Goal: Transaction & Acquisition: Purchase product/service

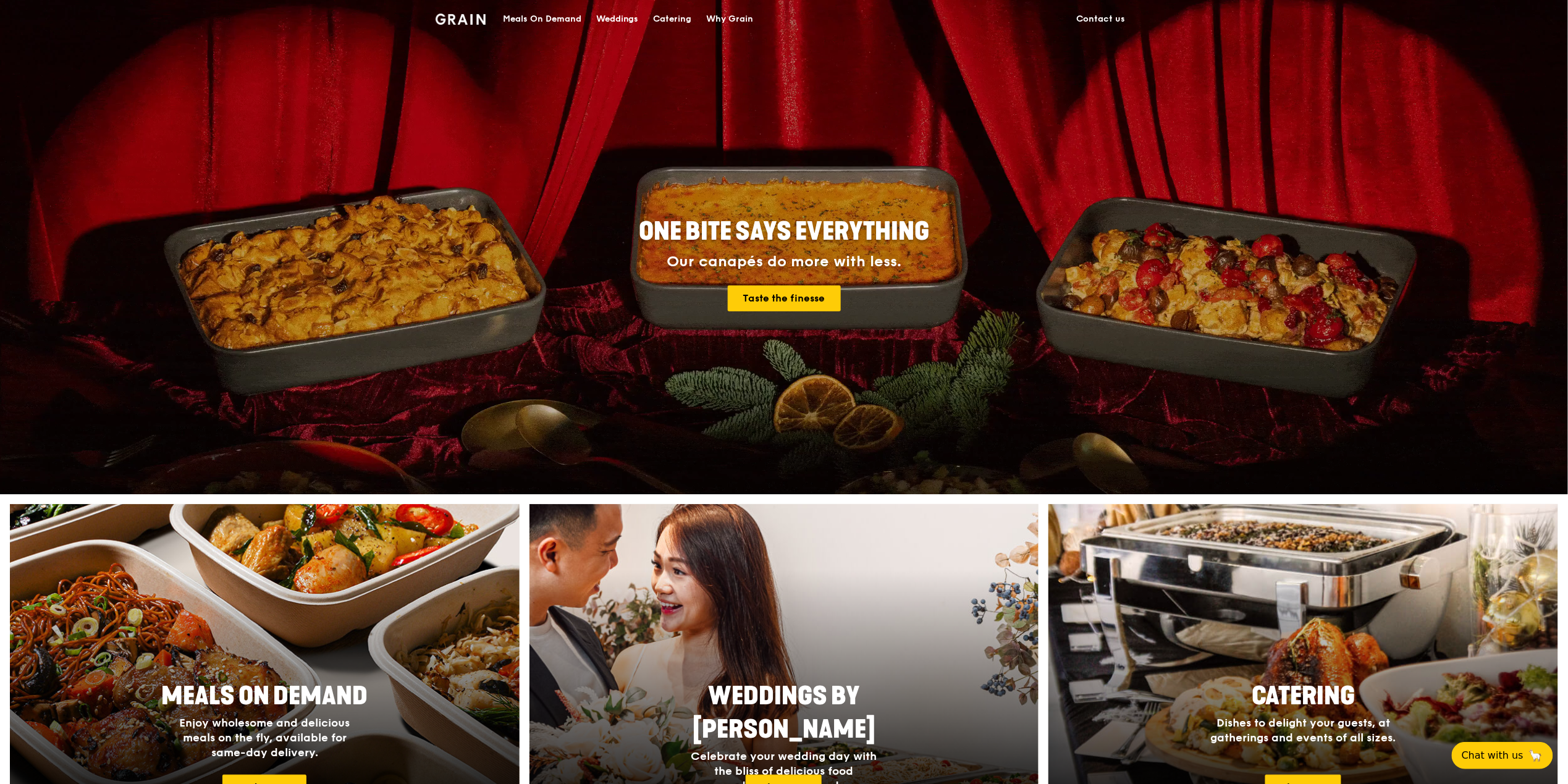
click at [550, 27] on div "Meals On Demand" at bounding box center [542, 19] width 78 height 37
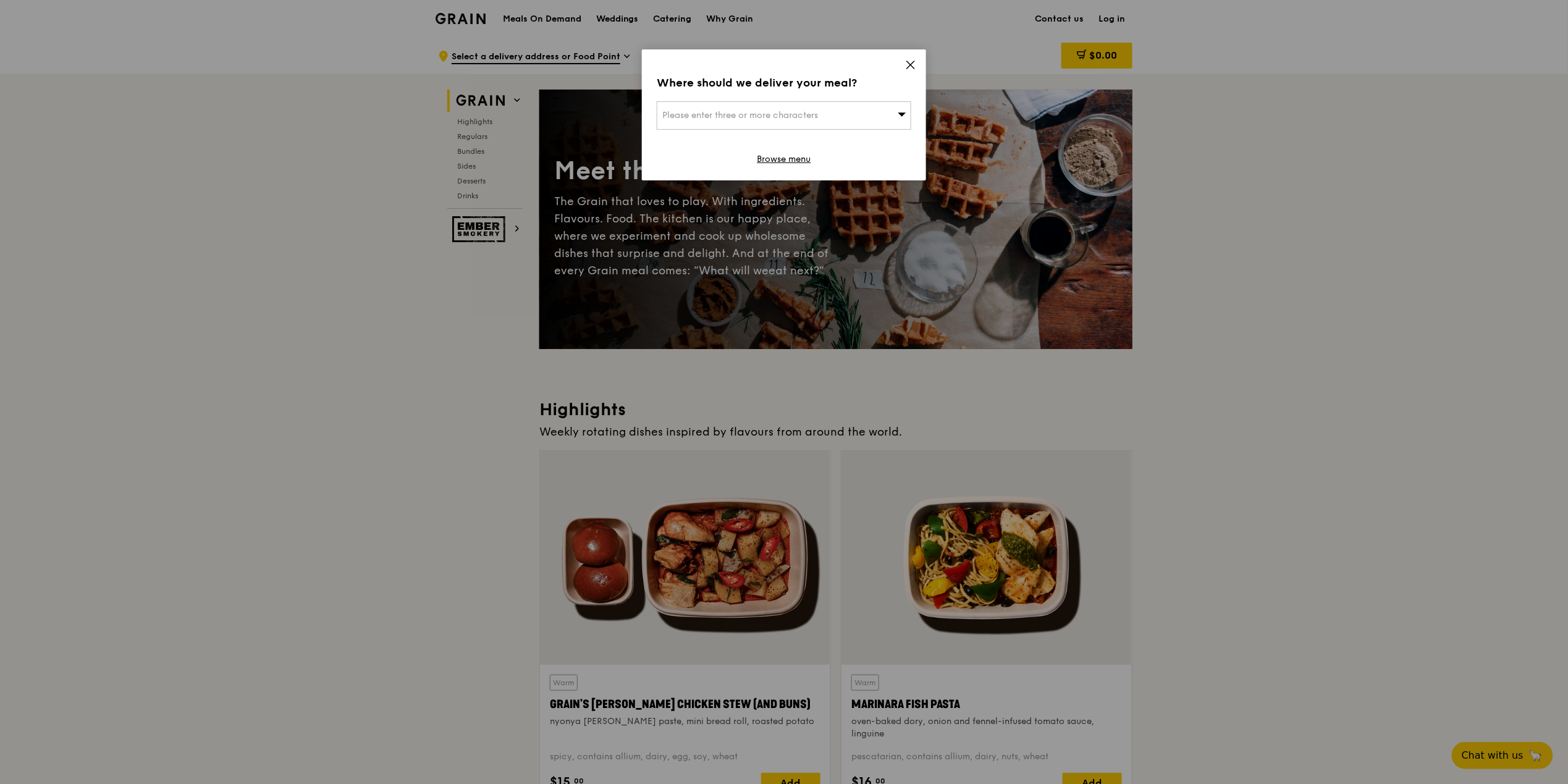
click at [897, 116] on div "Please enter three or more characters" at bounding box center [784, 115] width 255 height 28
click at [910, 63] on icon at bounding box center [911, 64] width 8 height 8
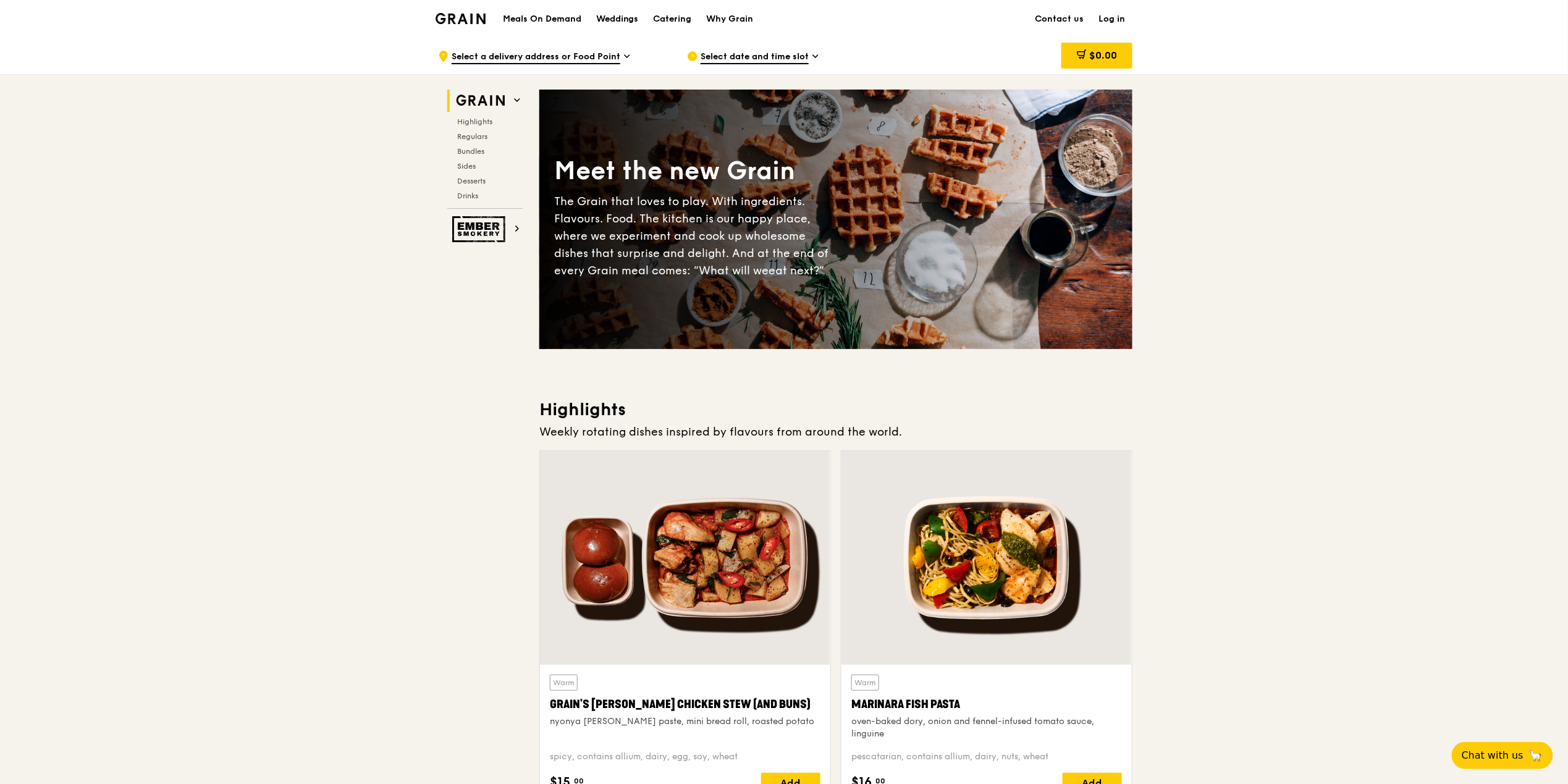
click at [1107, 18] on link "Log in" at bounding box center [1111, 19] width 41 height 37
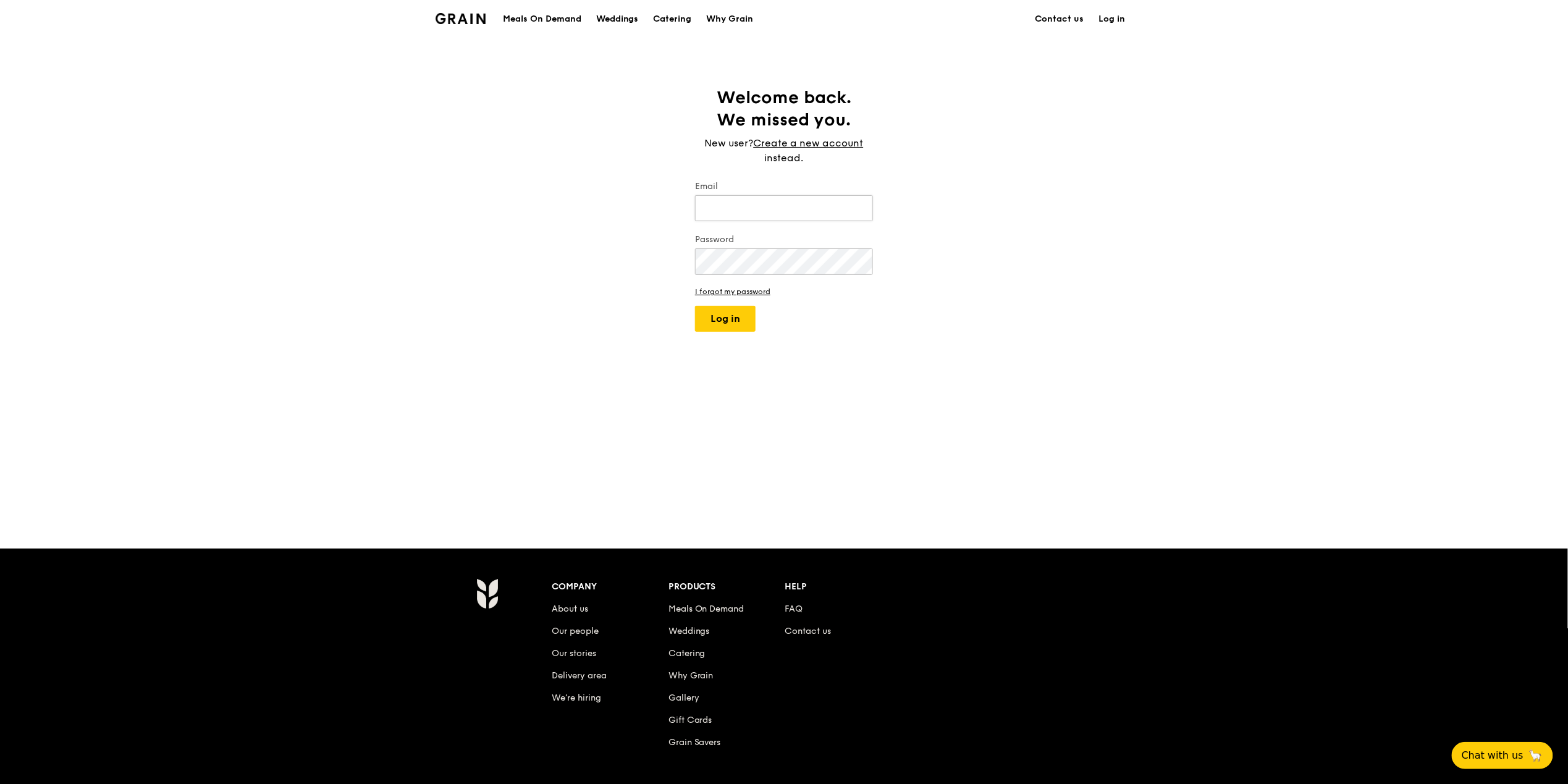
click at [797, 206] on input "Email" at bounding box center [784, 208] width 178 height 26
type input "[PERSON_NAME][EMAIL_ADDRESS][PERSON_NAME][DOMAIN_NAME]"
click at [567, 387] on div "Welcome back. We missed you. New user? Create a new account instead. Email [PER…" at bounding box center [784, 292] width 1568 height 413
click at [736, 317] on button "Log in" at bounding box center [725, 318] width 61 height 26
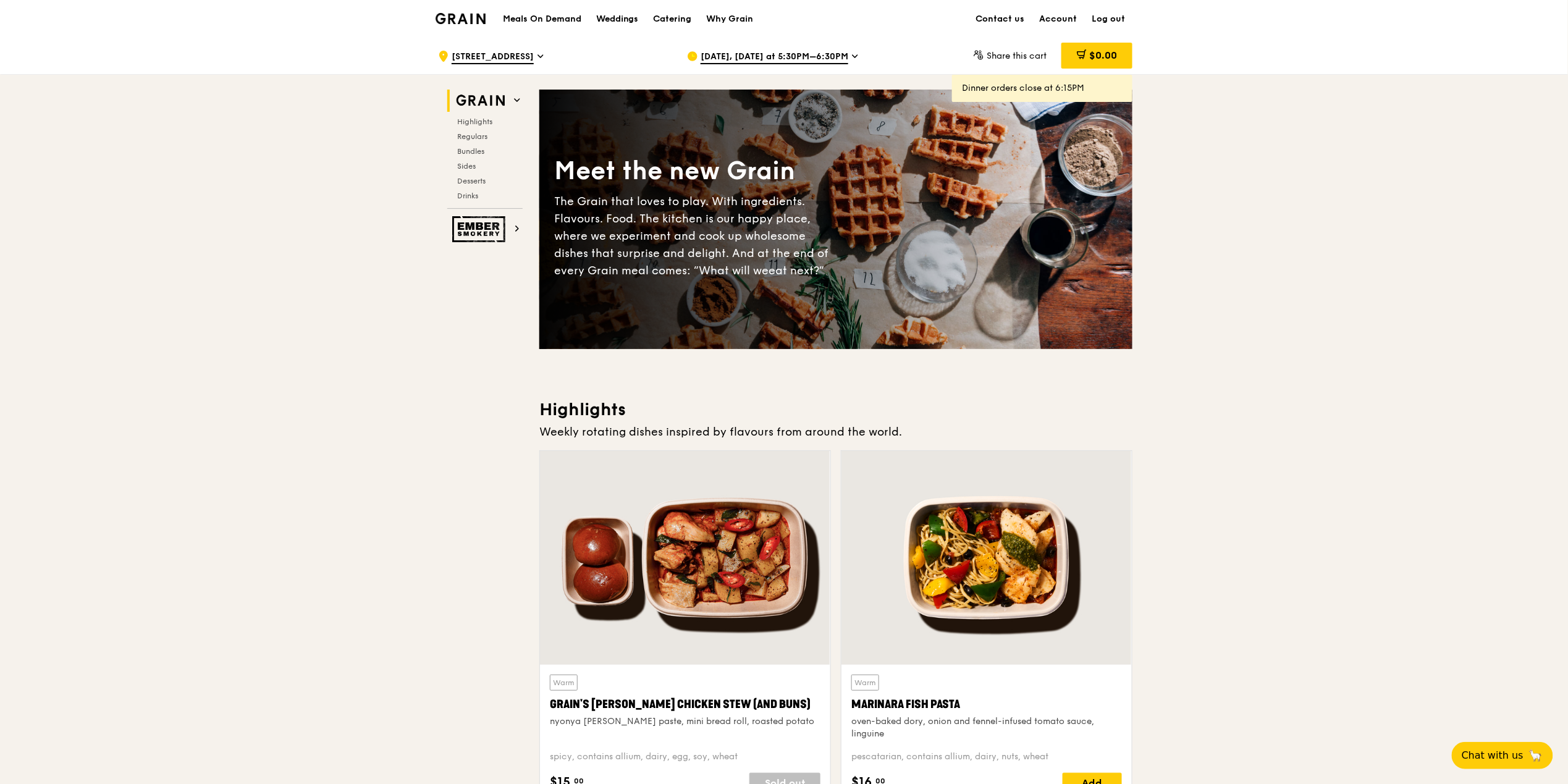
click at [829, 57] on span "[DATE], [DATE] at 5:30PM–6:30PM" at bounding box center [774, 57] width 148 height 14
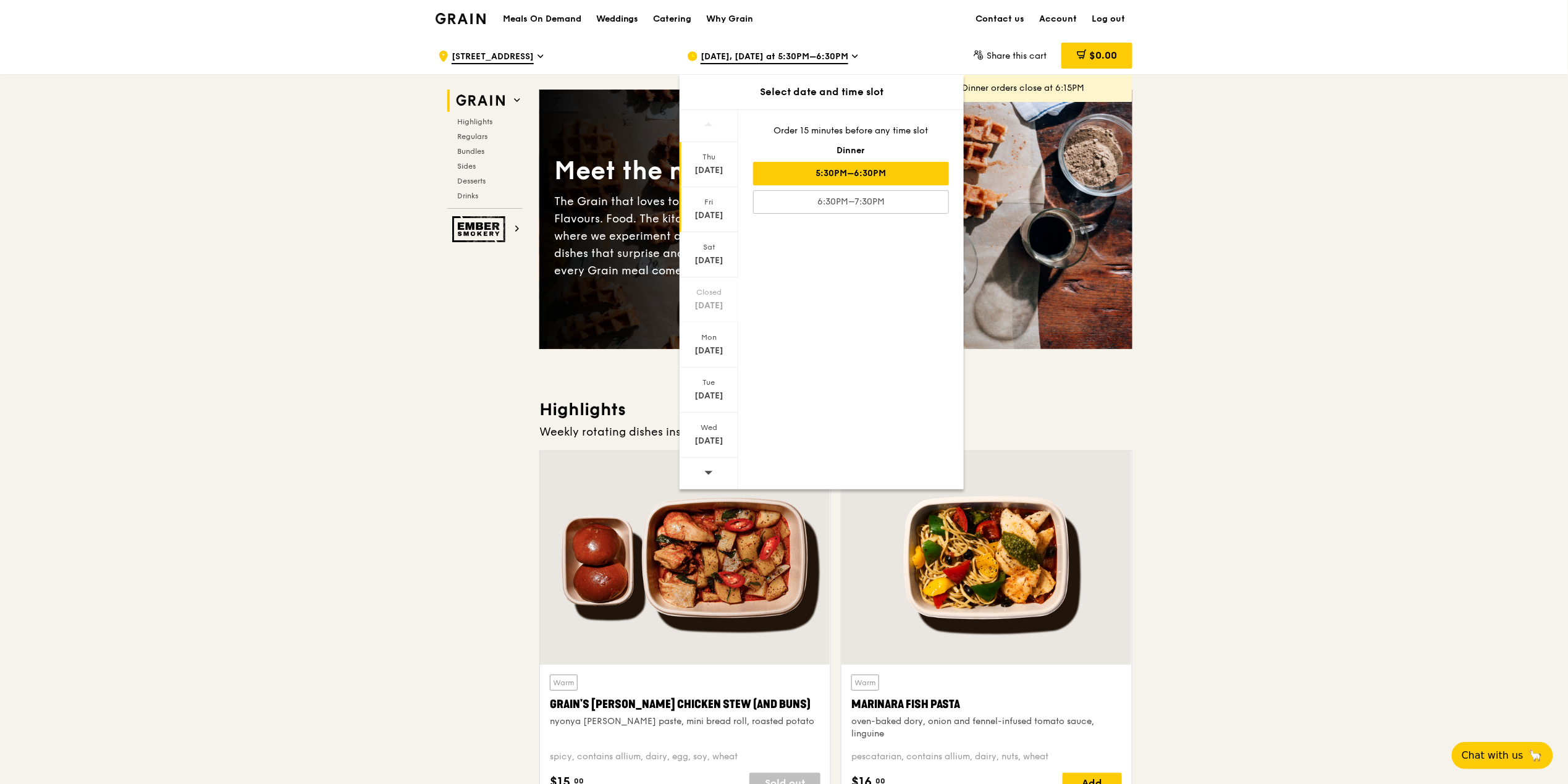
click at [707, 208] on div "[DATE]" at bounding box center [709, 209] width 58 height 45
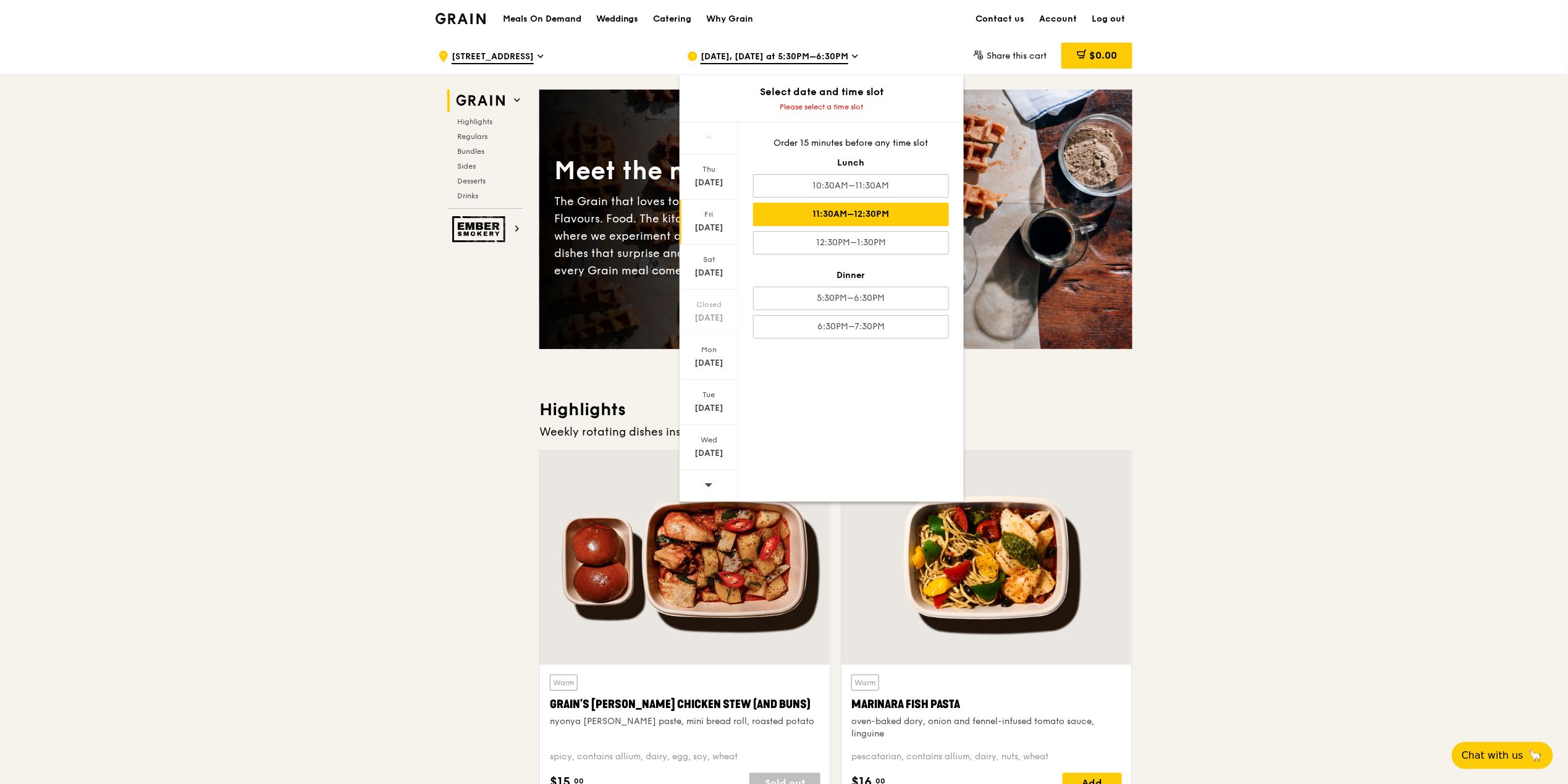
click at [893, 220] on div "11:30AM–12:30PM" at bounding box center [851, 214] width 196 height 23
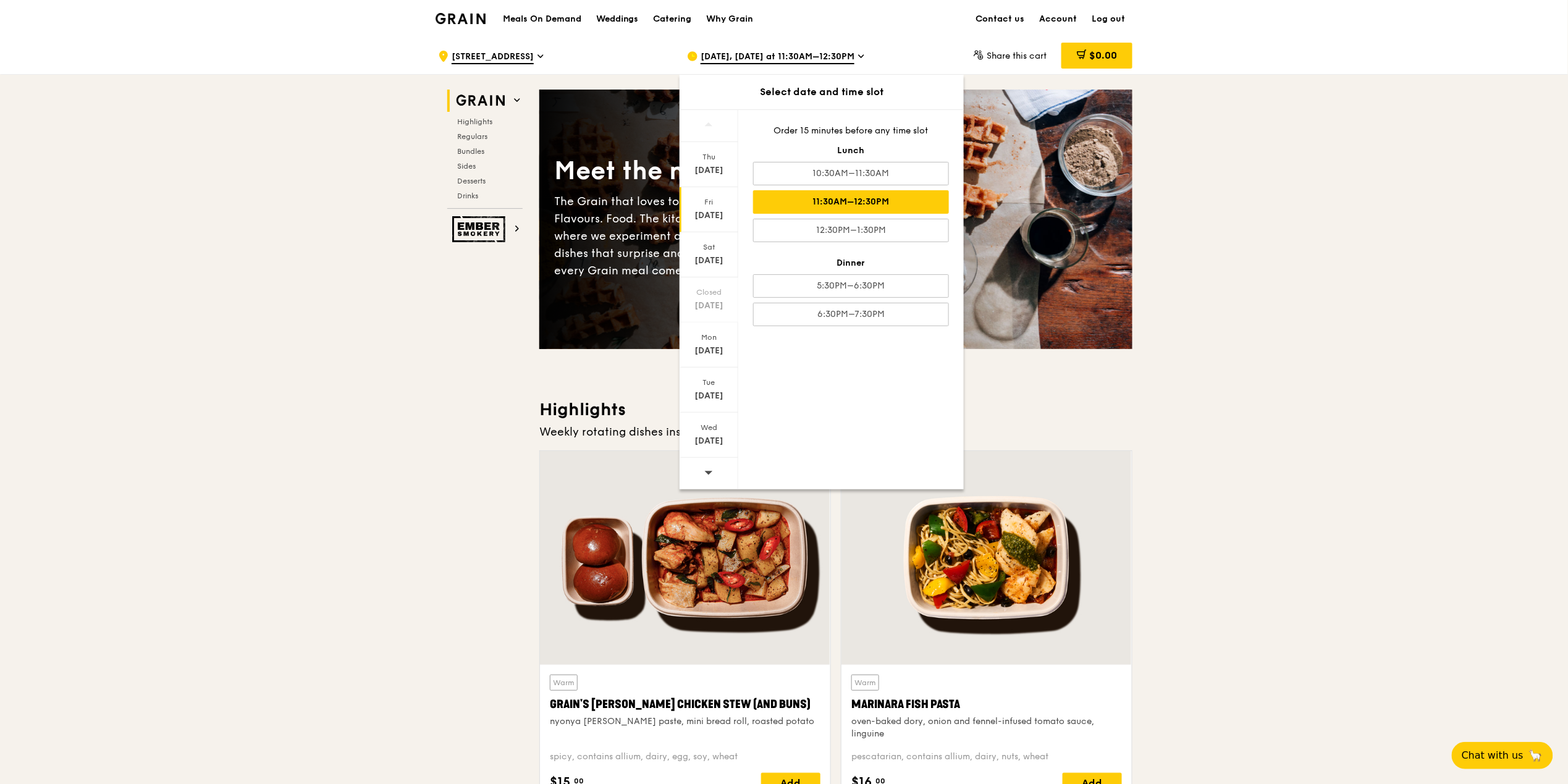
click at [705, 212] on div "[DATE]" at bounding box center [709, 215] width 55 height 12
click at [902, 208] on div "11:30AM–12:30PM" at bounding box center [851, 202] width 196 height 23
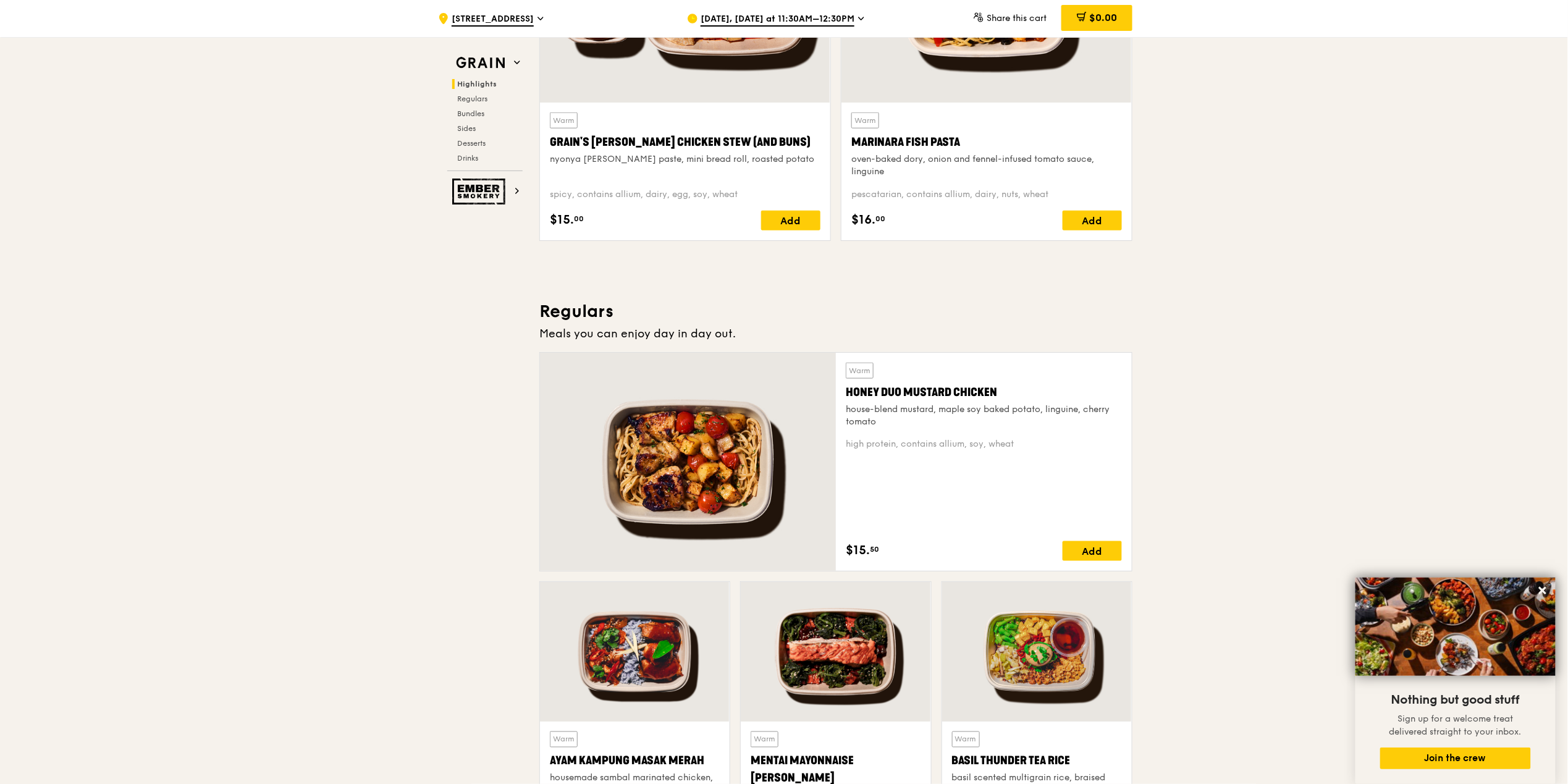
scroll to position [654, 0]
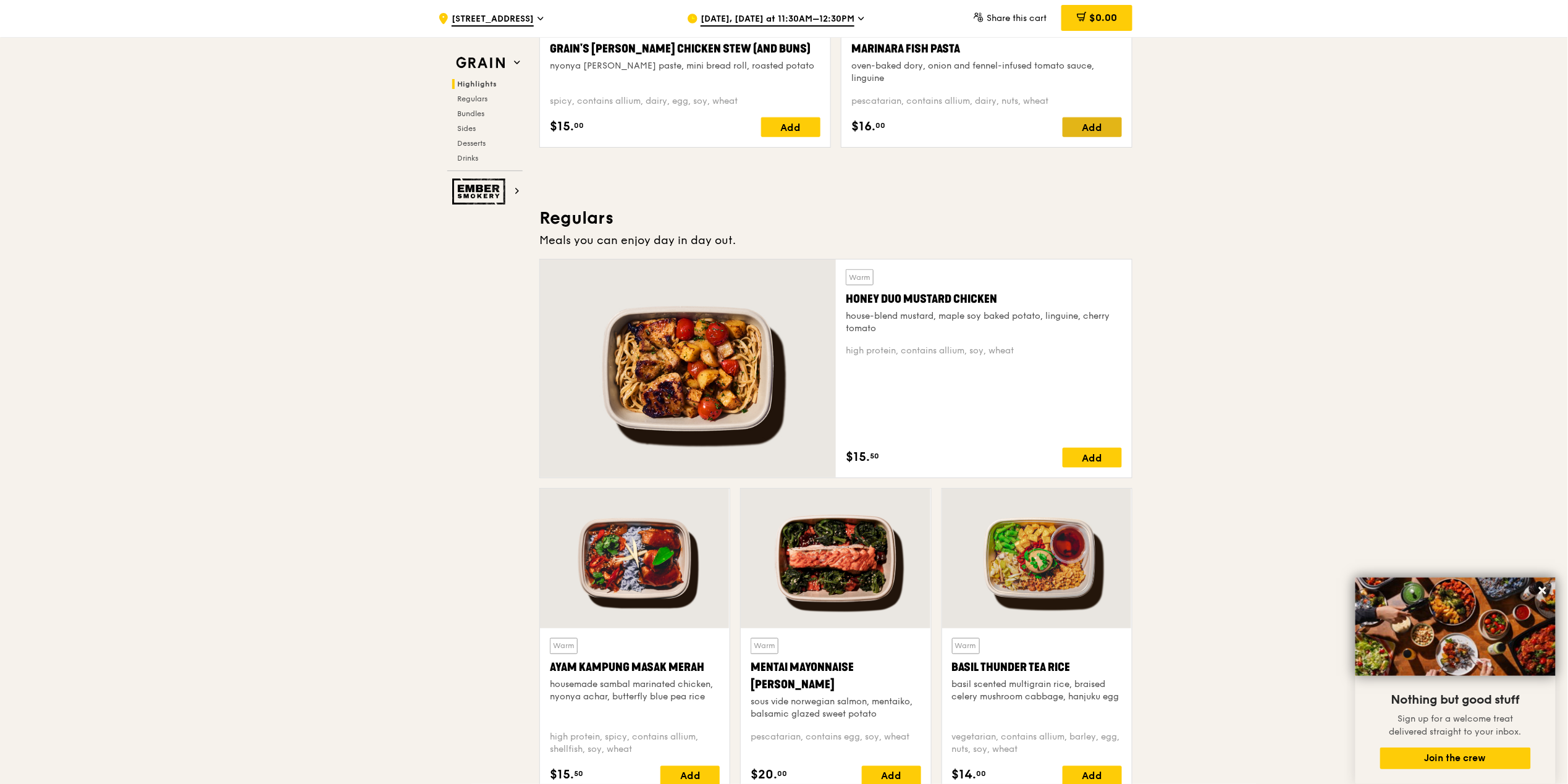
click at [1099, 130] on div "Add" at bounding box center [1092, 127] width 59 height 20
click at [1112, 130] on icon at bounding box center [1112, 127] width 0 height 8
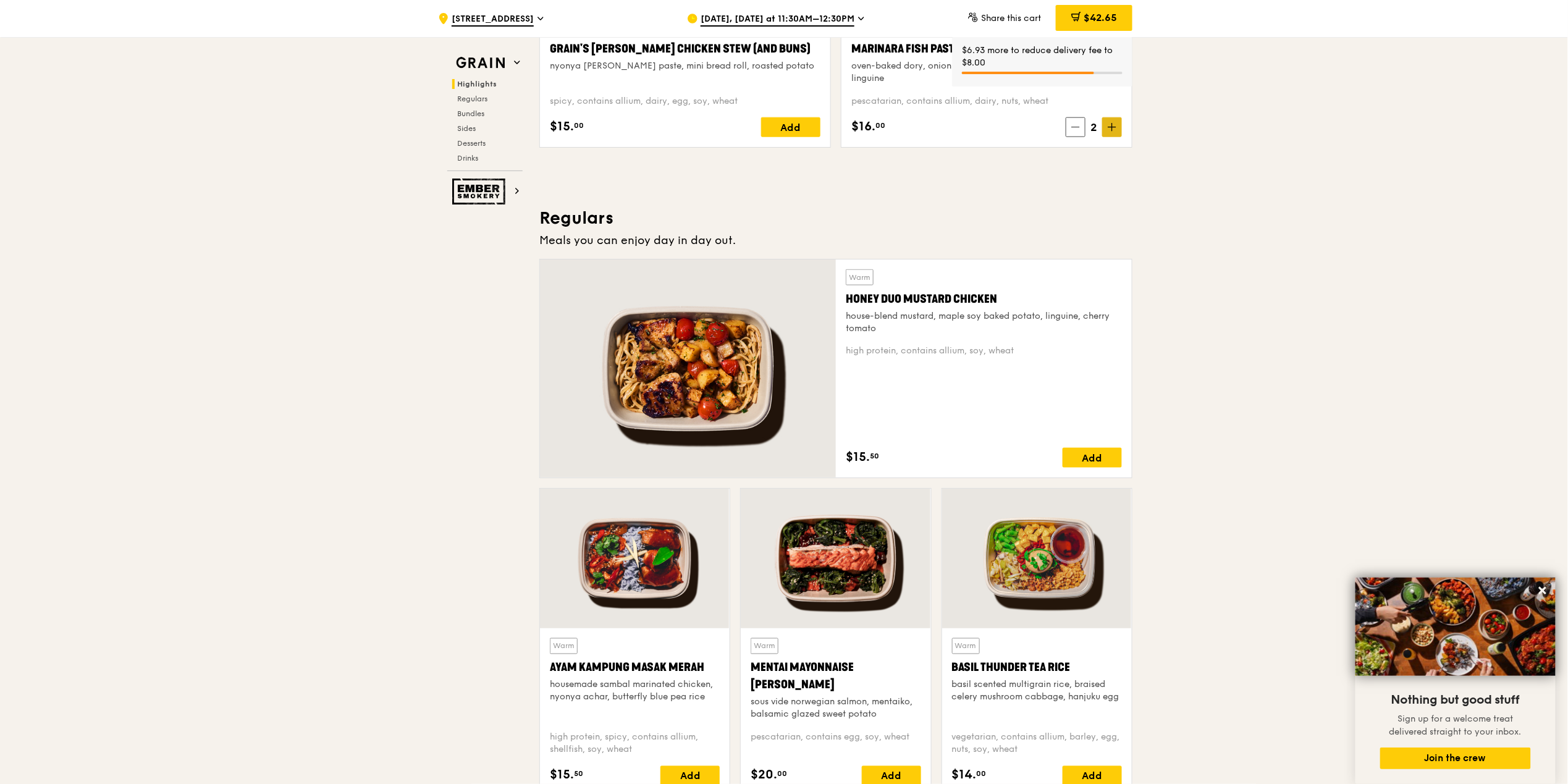
click at [1112, 130] on icon at bounding box center [1112, 127] width 0 height 8
click at [1099, 464] on div "Add" at bounding box center [1092, 457] width 59 height 20
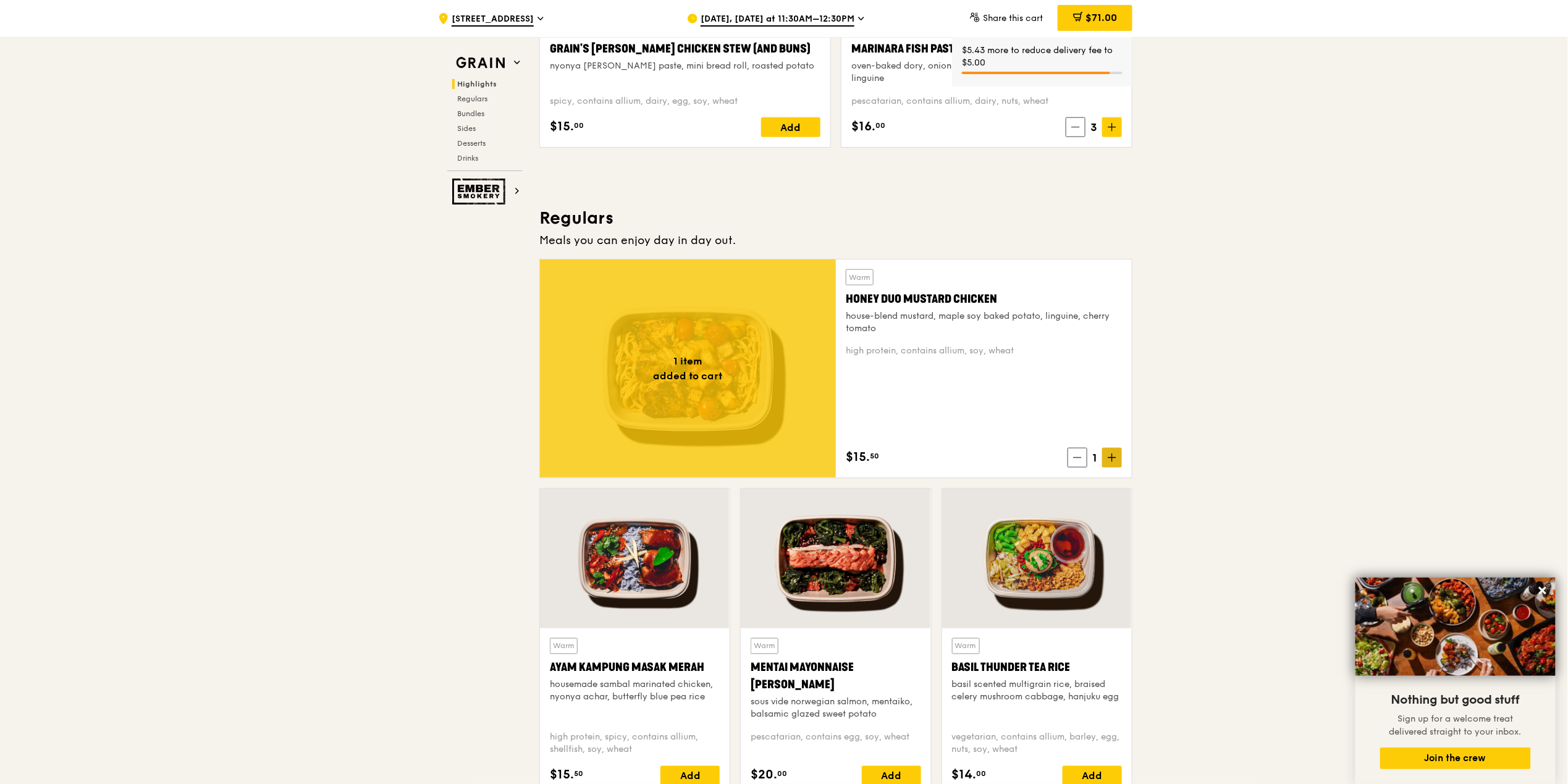
click at [1113, 461] on icon at bounding box center [1112, 457] width 9 height 9
click at [1112, 461] on icon at bounding box center [1112, 457] width 0 height 8
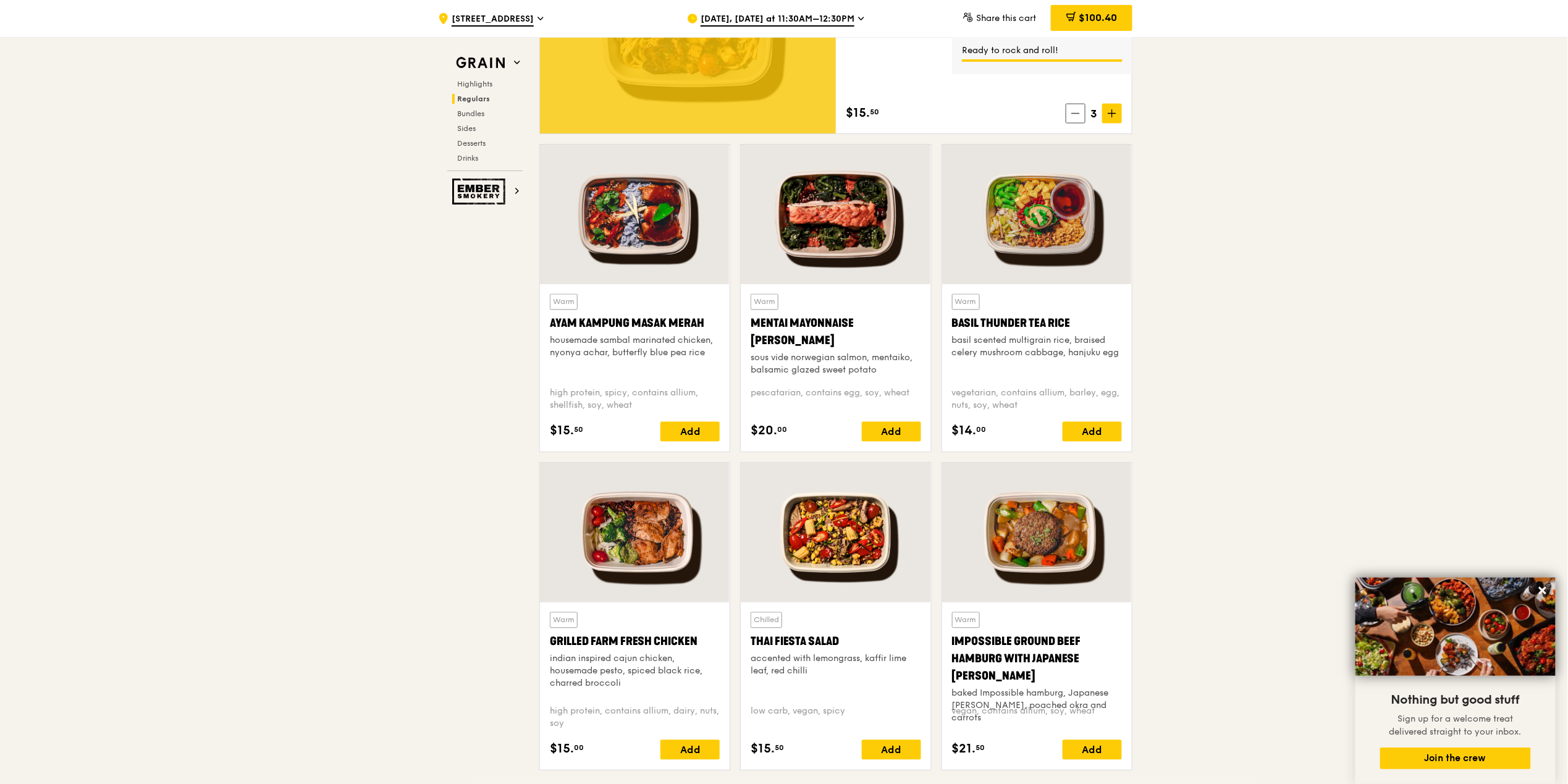
scroll to position [1025, 0]
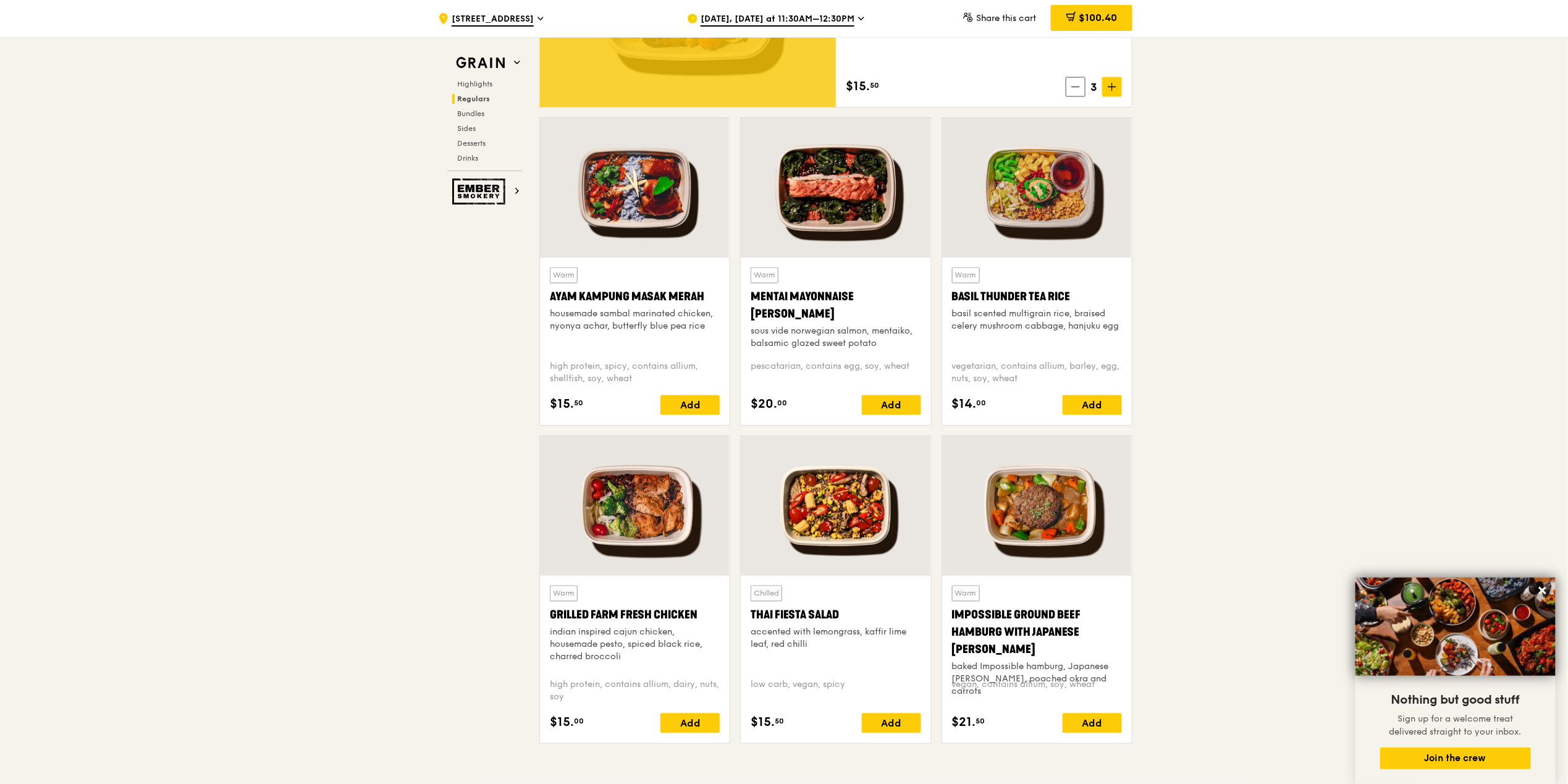
click at [675, 723] on div "Add" at bounding box center [690, 722] width 59 height 20
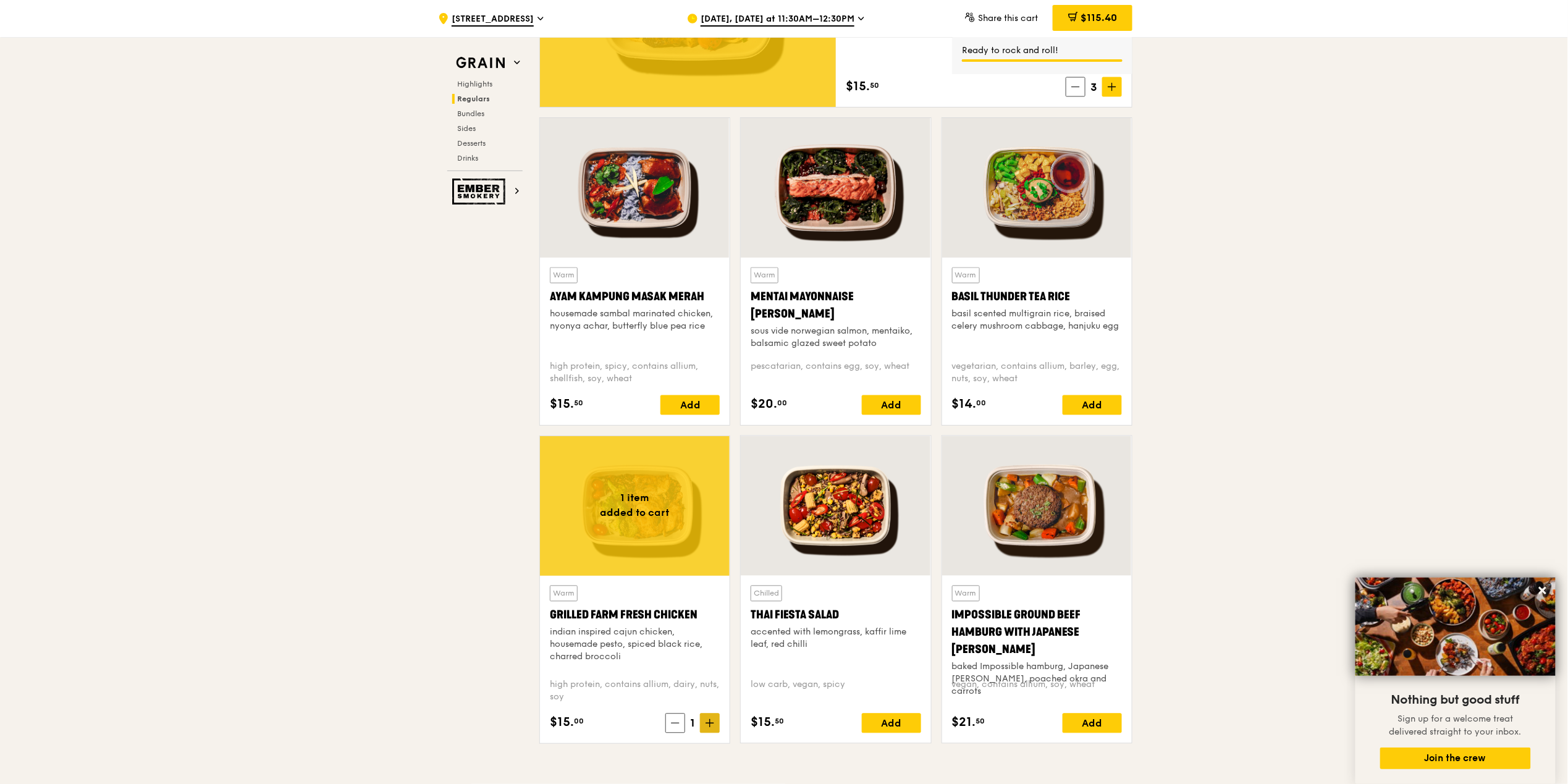
click at [711, 729] on span at bounding box center [710, 722] width 20 height 20
click at [709, 729] on span at bounding box center [710, 722] width 20 height 20
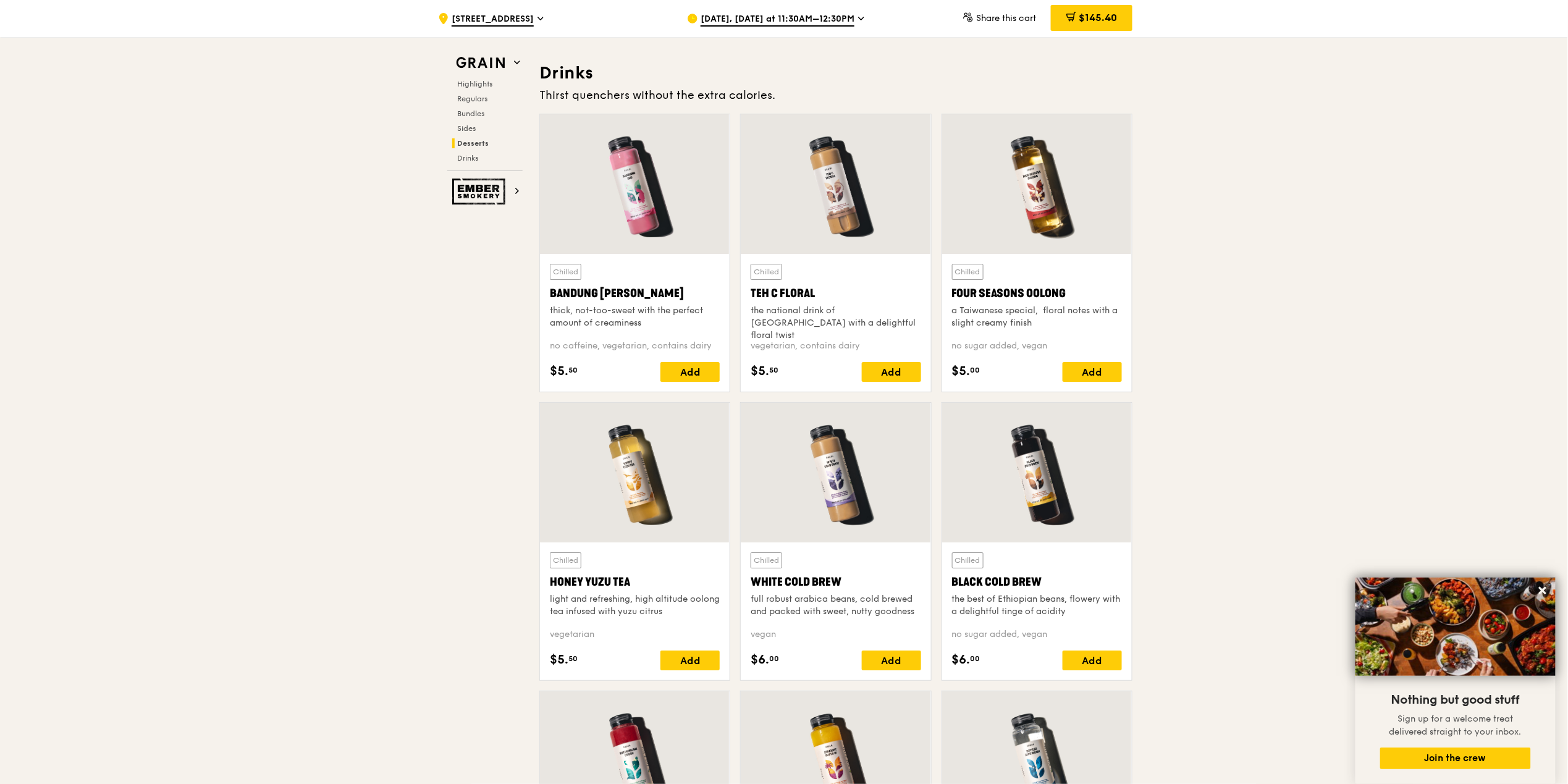
scroll to position [4286, 0]
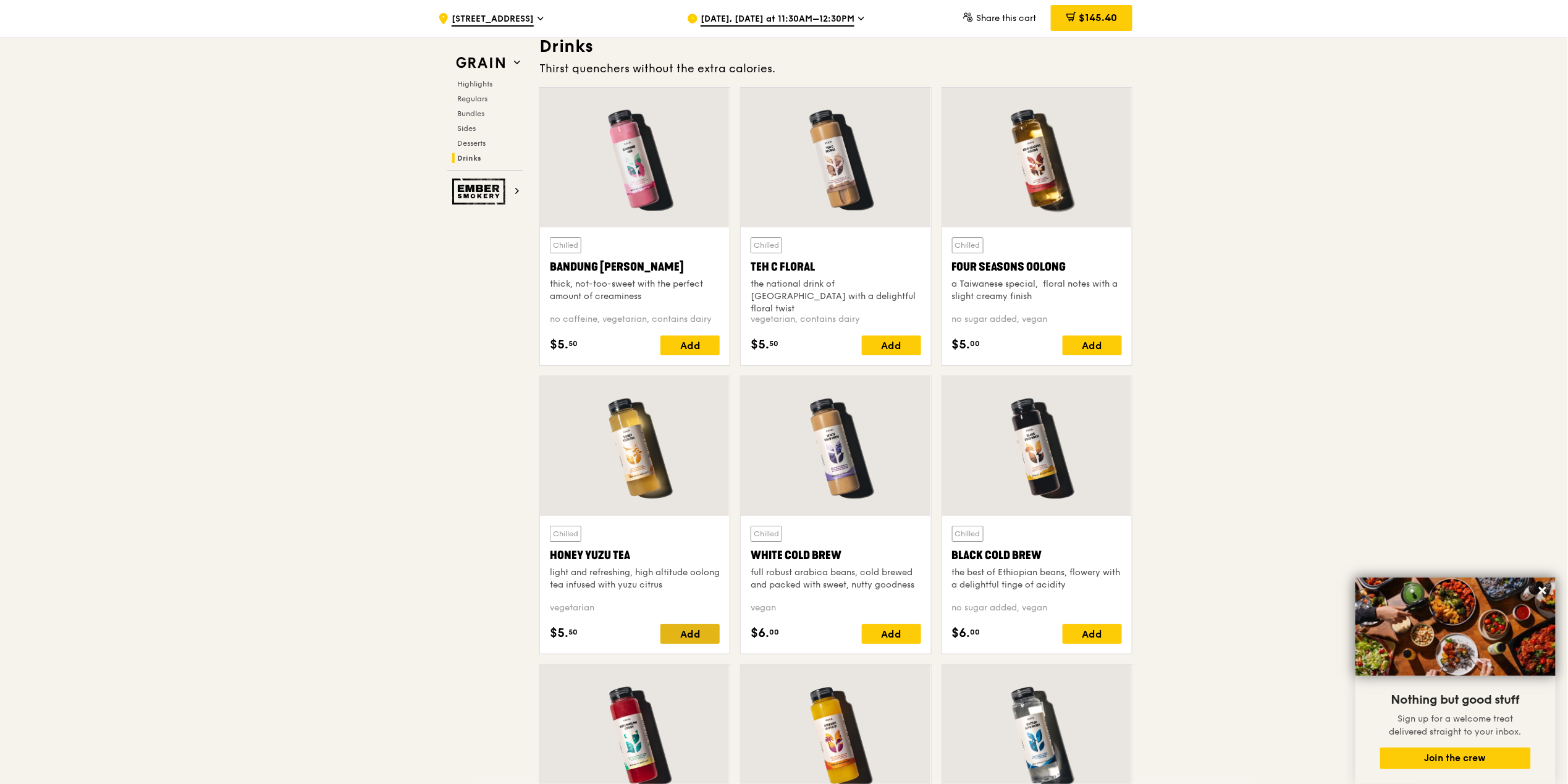
click at [698, 639] on div "Add" at bounding box center [690, 633] width 59 height 20
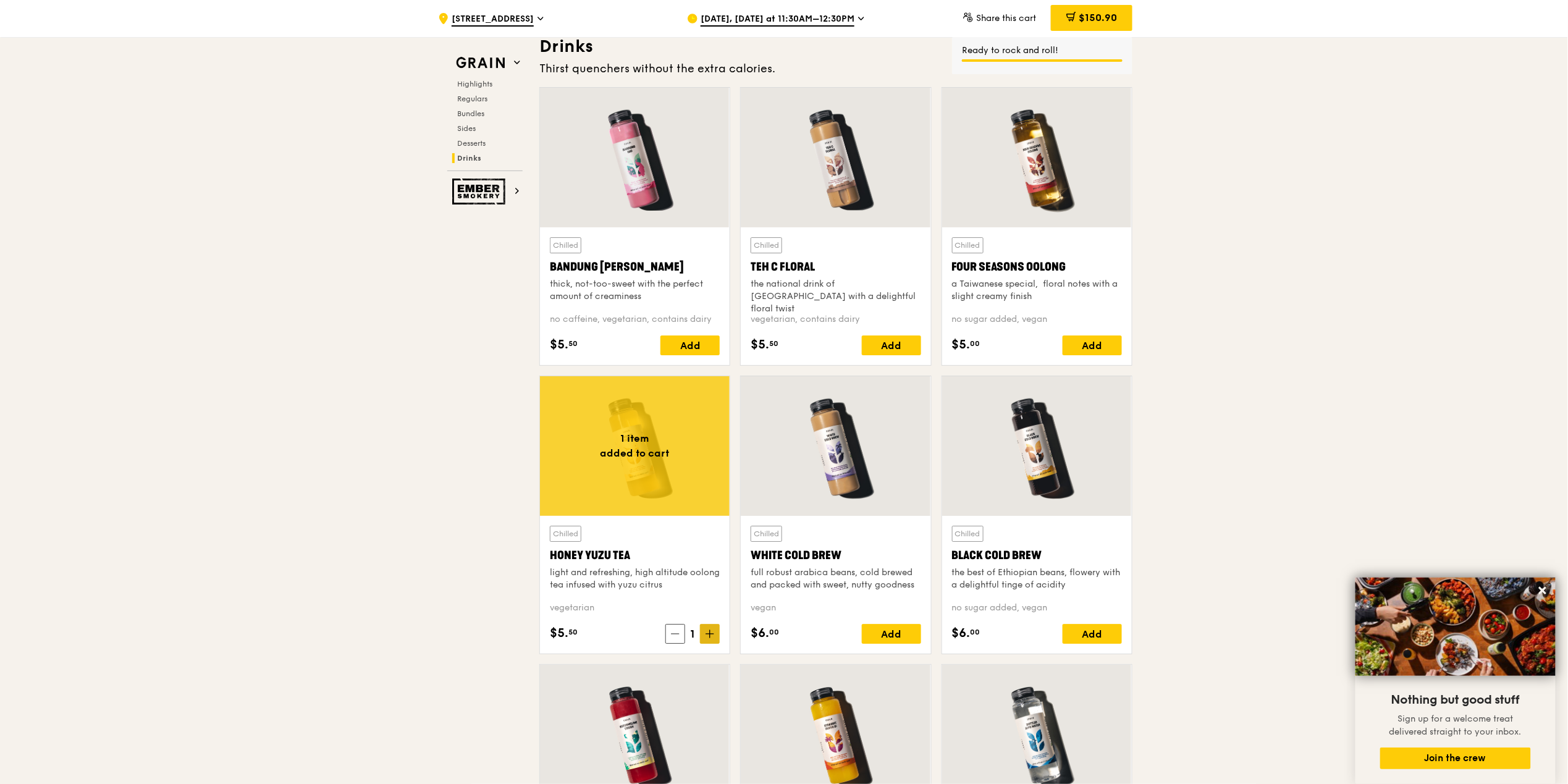
click at [709, 638] on icon at bounding box center [710, 634] width 9 height 9
click at [1108, 349] on div "Add" at bounding box center [1092, 345] width 59 height 20
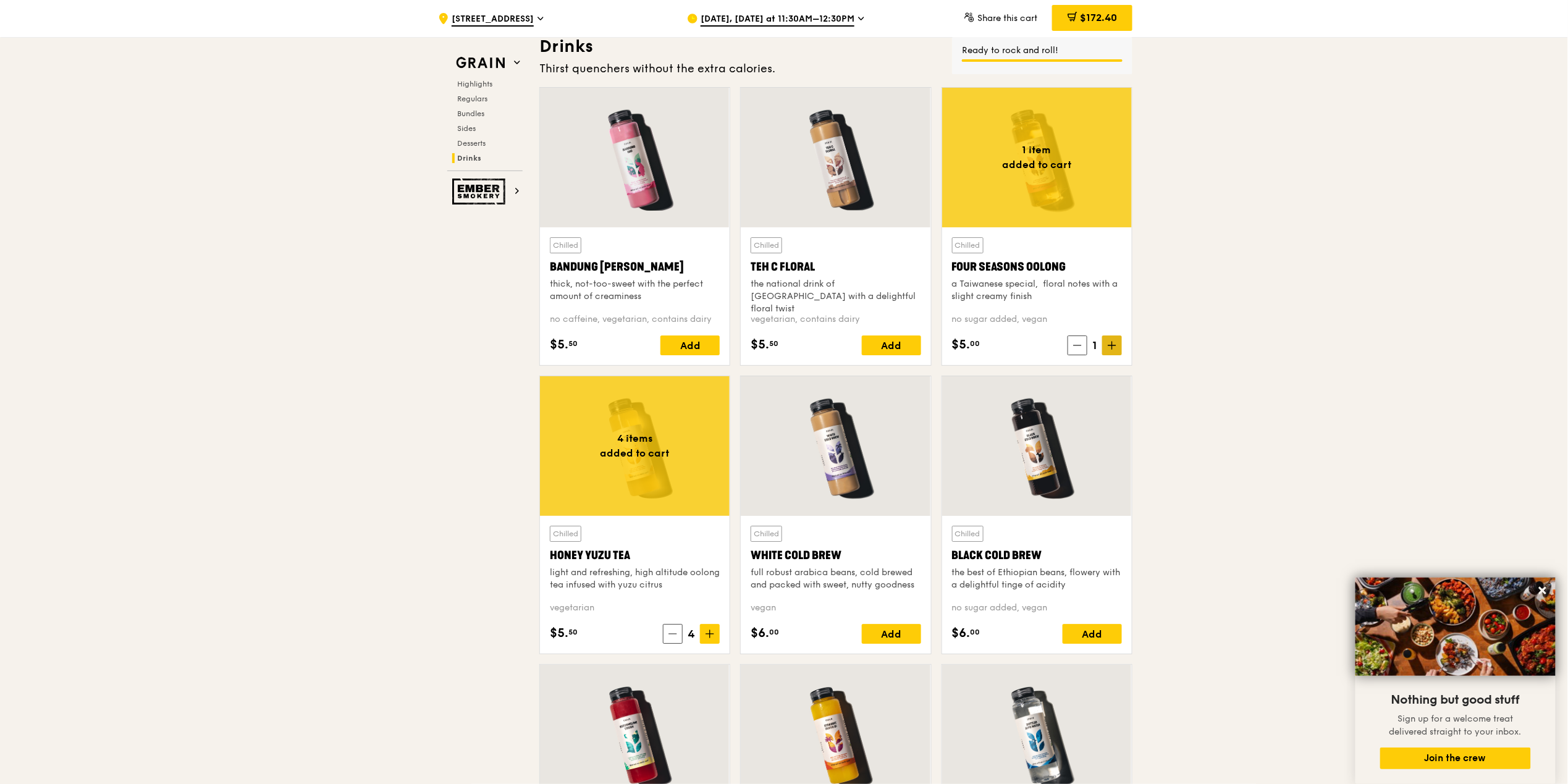
click at [1115, 349] on icon at bounding box center [1112, 345] width 9 height 9
click at [667, 643] on span at bounding box center [672, 633] width 20 height 20
click at [669, 643] on span at bounding box center [673, 633] width 20 height 20
click at [669, 643] on span at bounding box center [675, 633] width 20 height 20
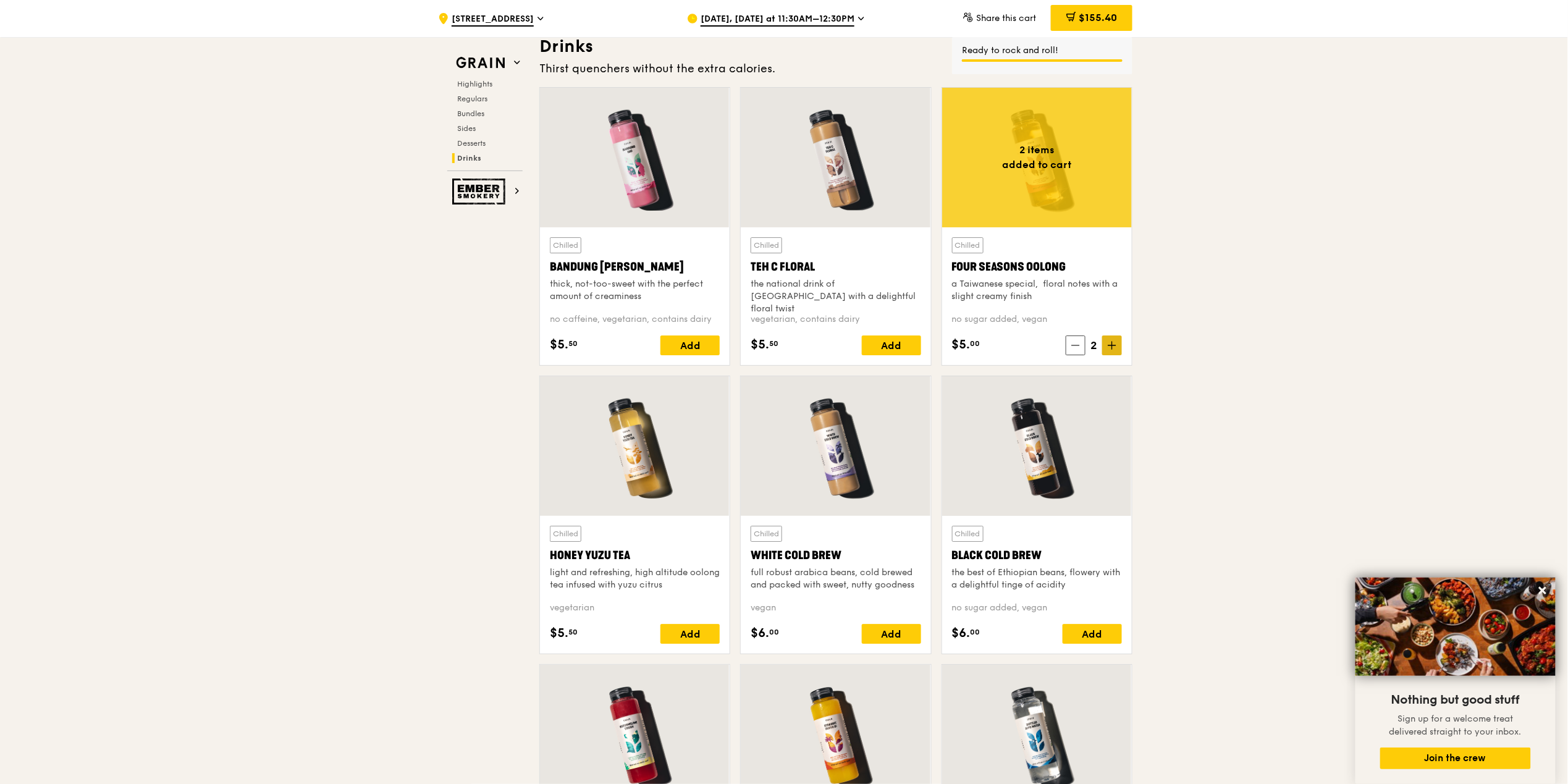
click at [1112, 349] on icon at bounding box center [1112, 345] width 0 height 8
click at [1020, 275] on div "Four Seasons Oolong" at bounding box center [1037, 267] width 170 height 17
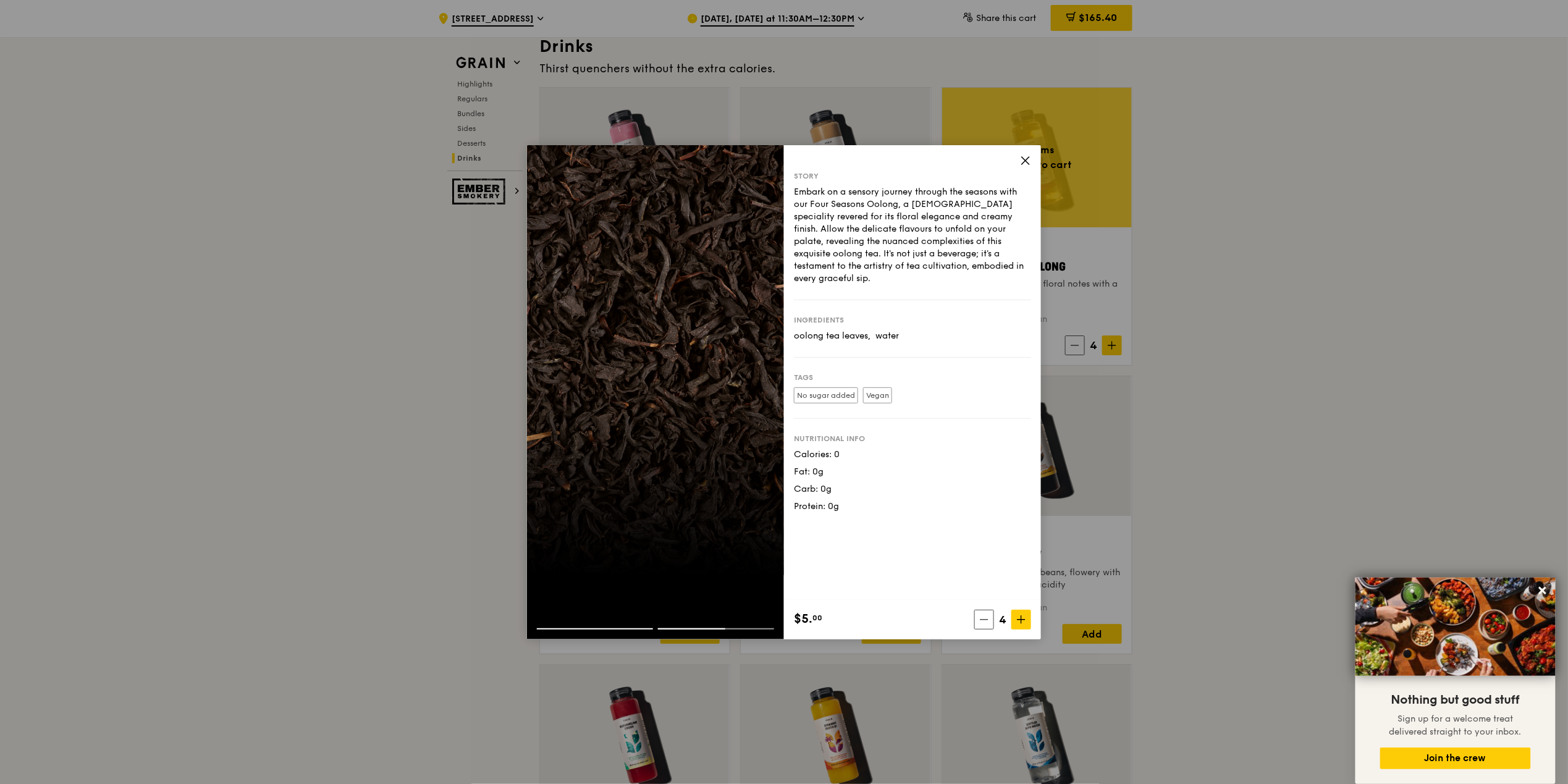
click at [1018, 164] on div "Story Embark on a sensory journey through the seasons with our Four Seasons Ool…" at bounding box center [912, 372] width 257 height 455
click at [1022, 162] on icon at bounding box center [1026, 160] width 11 height 11
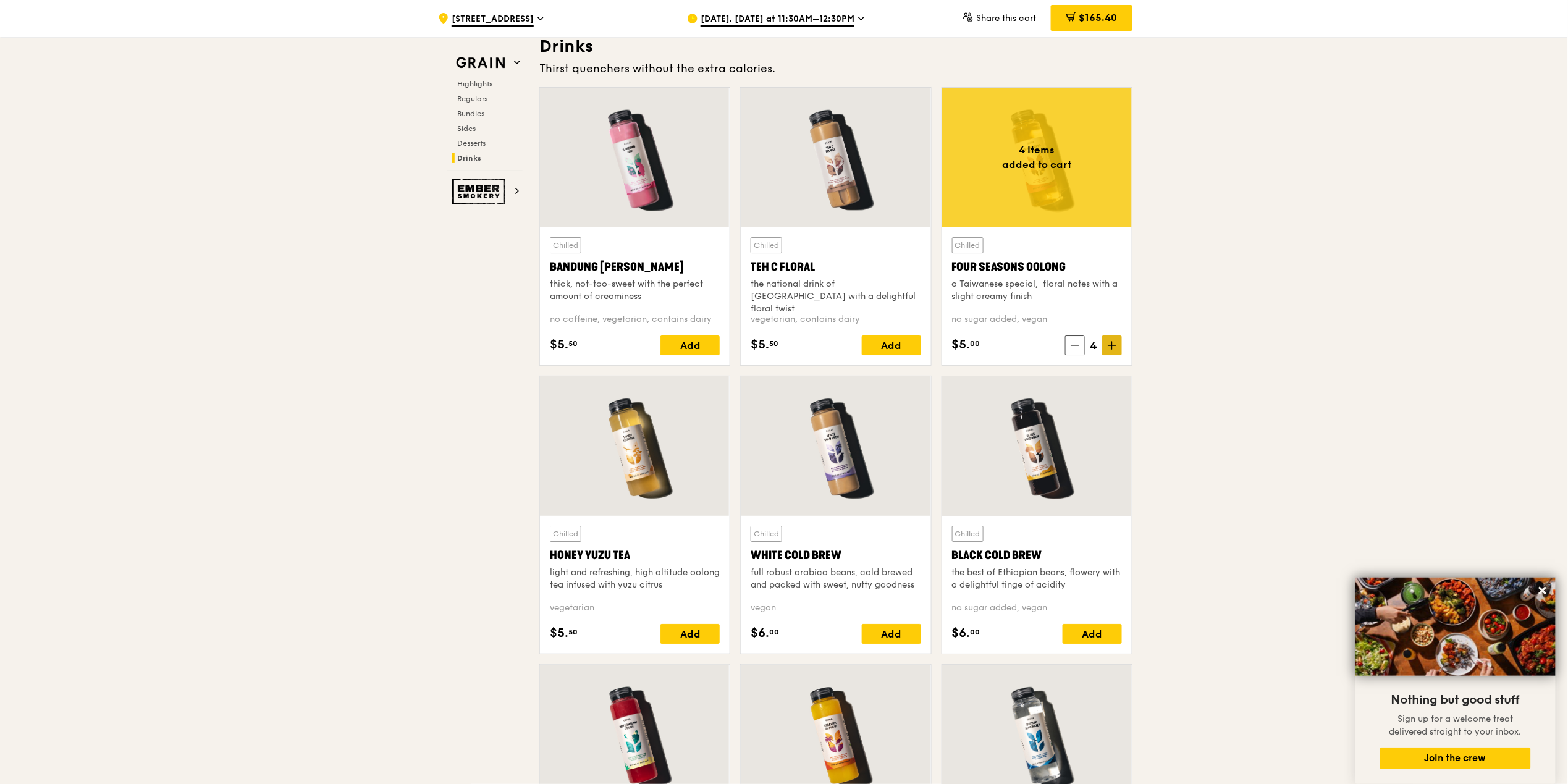
click at [1115, 349] on icon at bounding box center [1112, 345] width 9 height 9
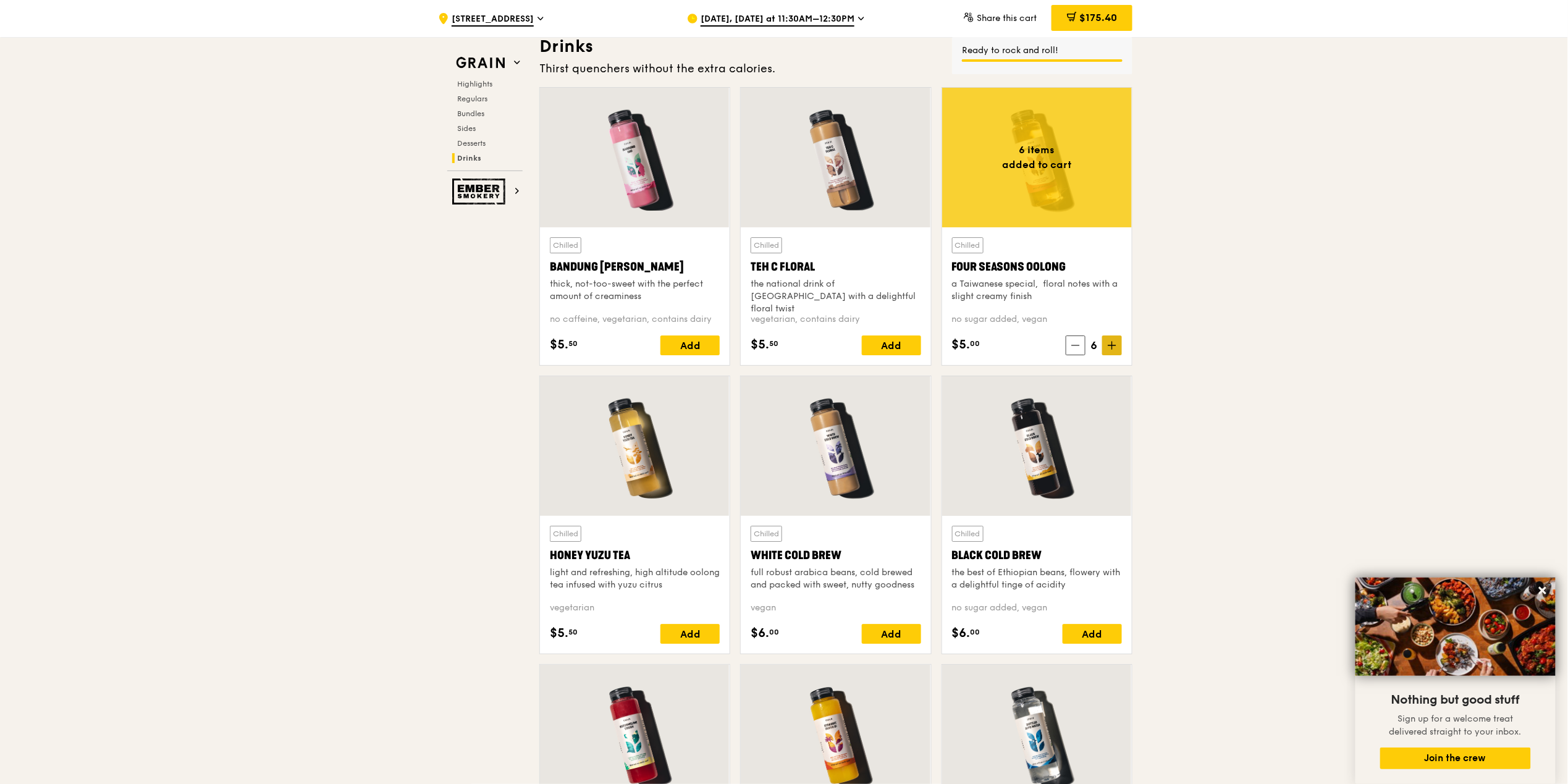
click at [1113, 349] on icon at bounding box center [1112, 345] width 9 height 9
click at [1110, 349] on icon at bounding box center [1112, 345] width 9 height 9
click at [1110, 355] on span at bounding box center [1111, 345] width 20 height 20
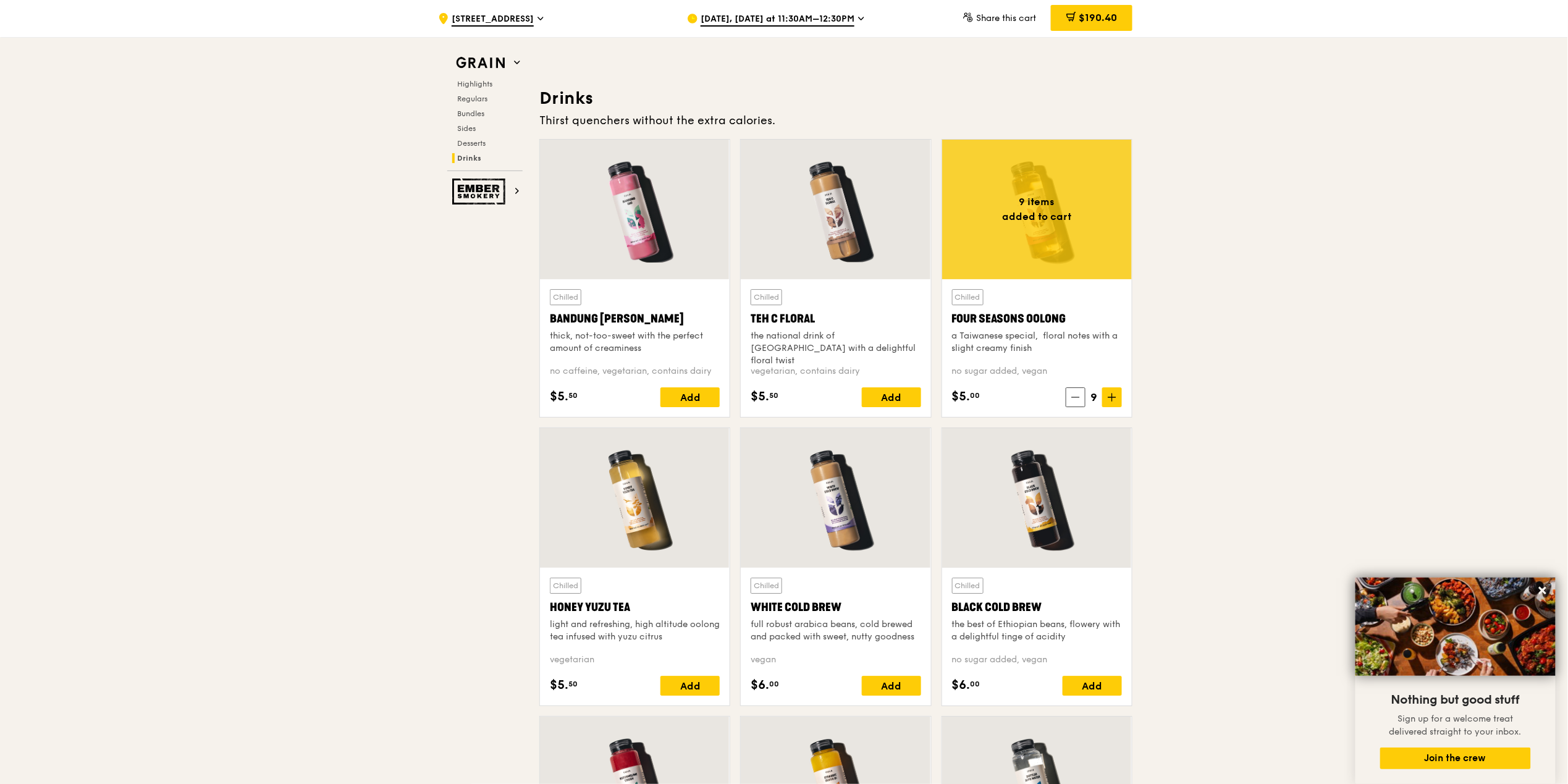
scroll to position [3916, 0]
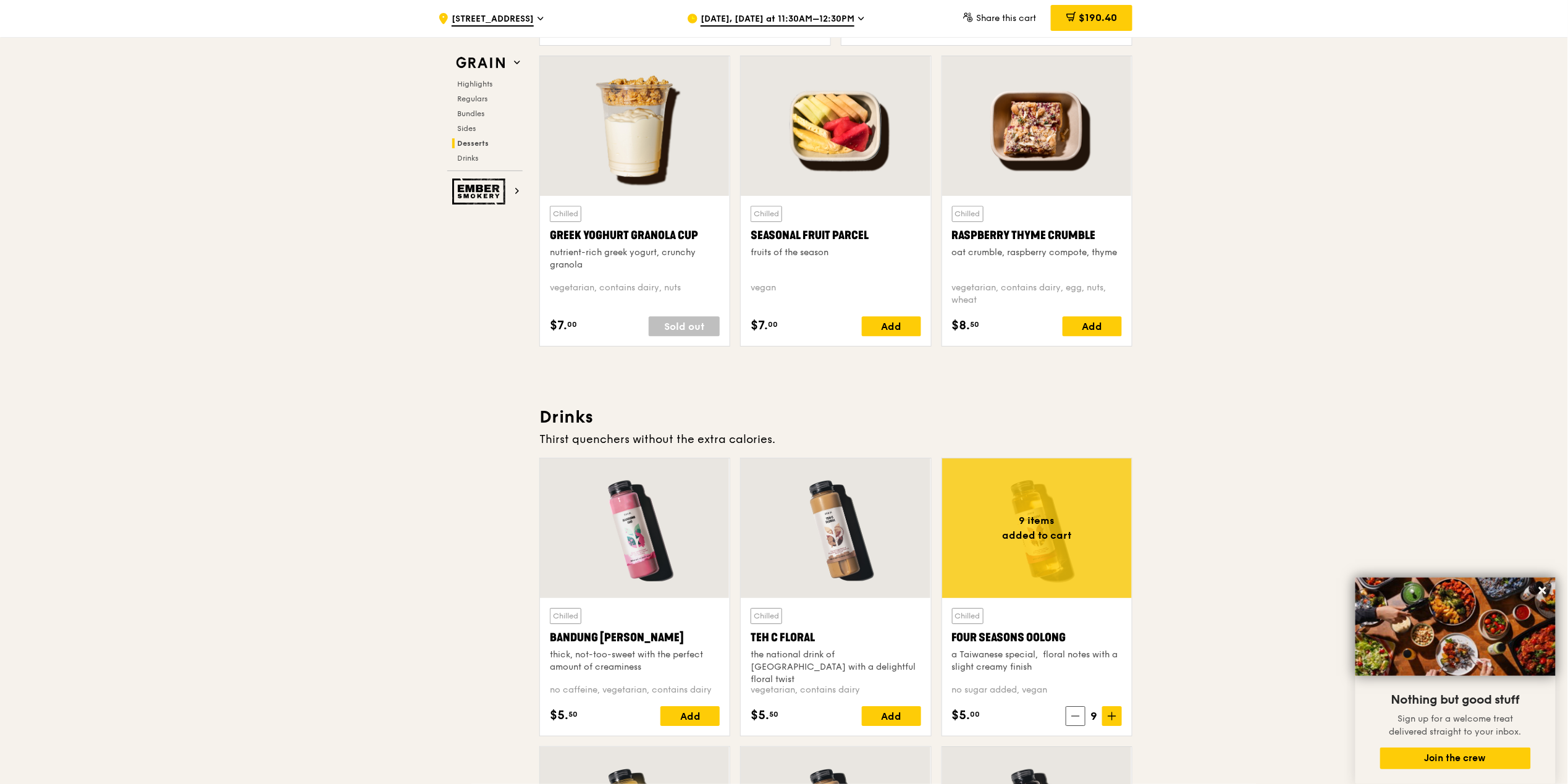
click at [1073, 18] on icon at bounding box center [1072, 17] width 10 height 10
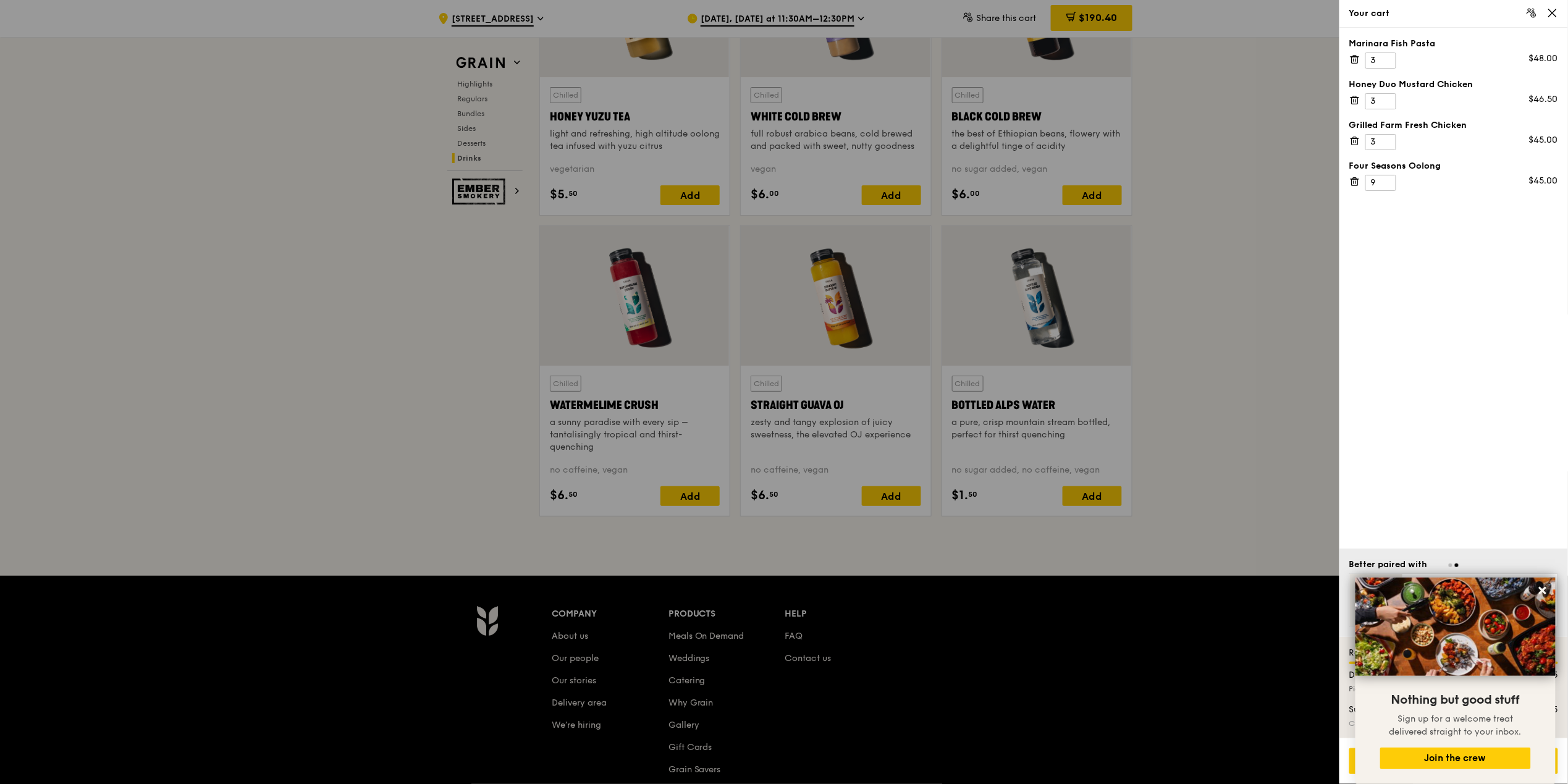
scroll to position [4879, 0]
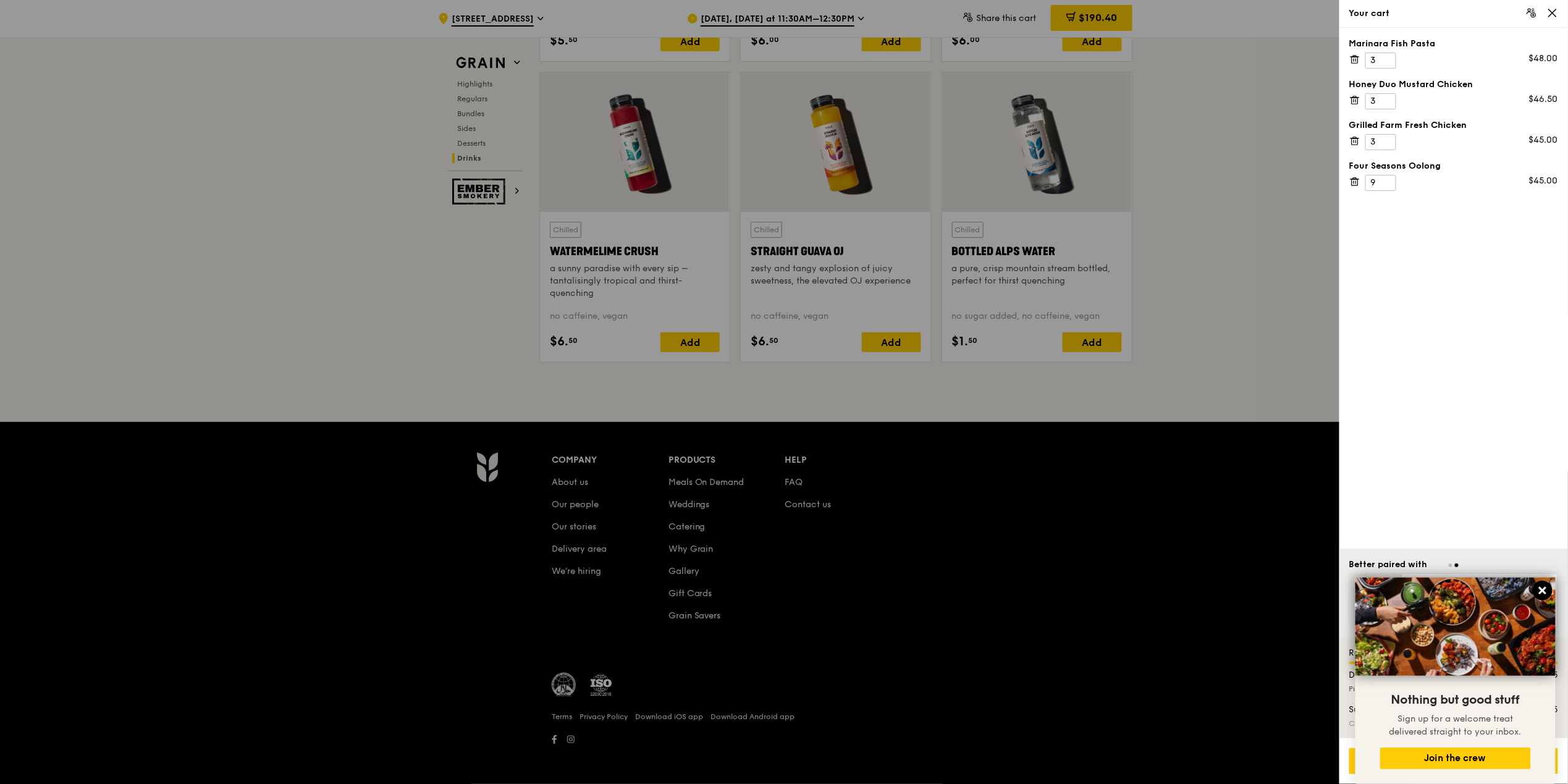
click at [1538, 589] on icon at bounding box center [1542, 590] width 11 height 11
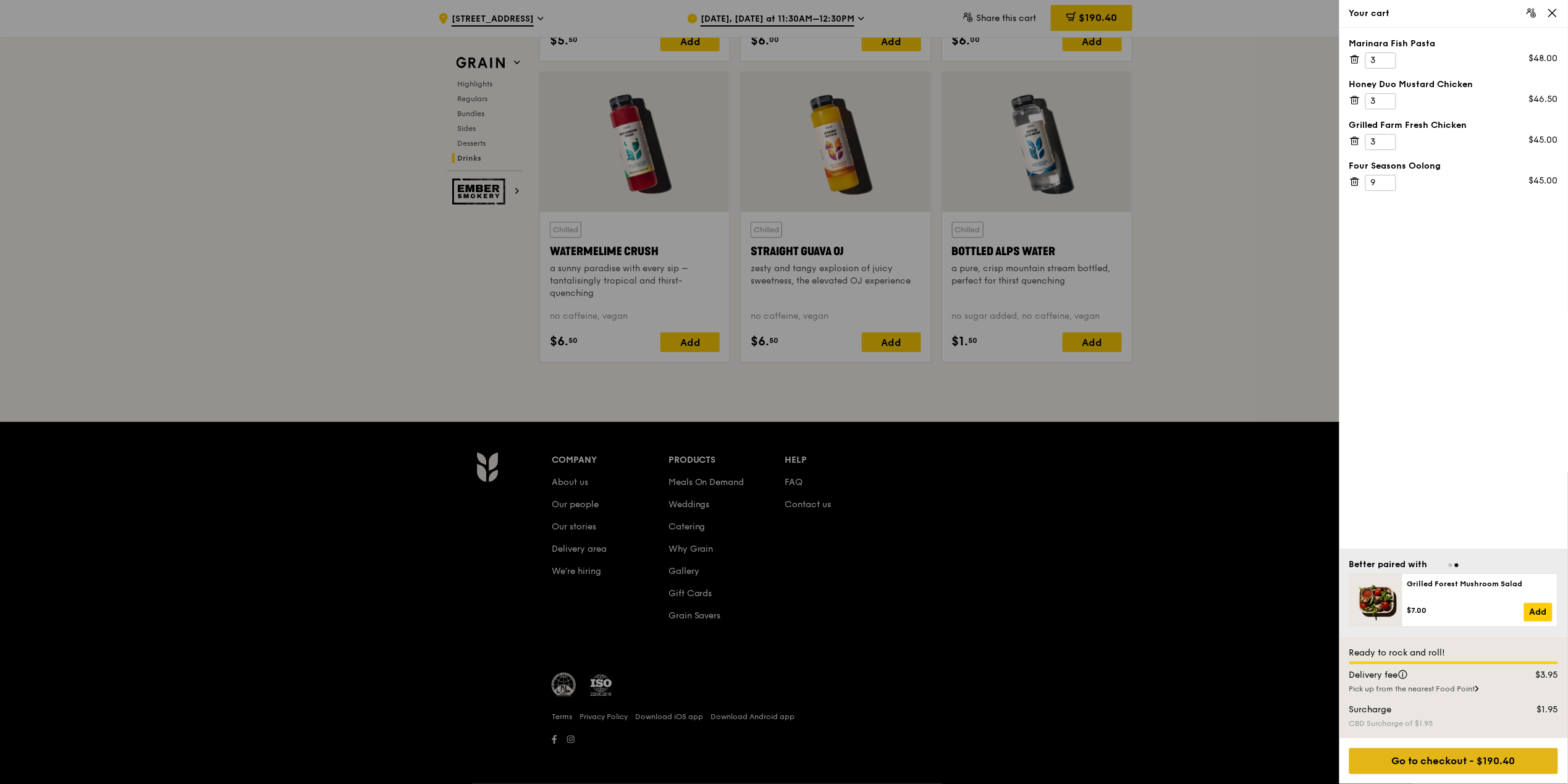
click at [1446, 763] on div "Go to checkout - $190.40" at bounding box center [1453, 761] width 209 height 26
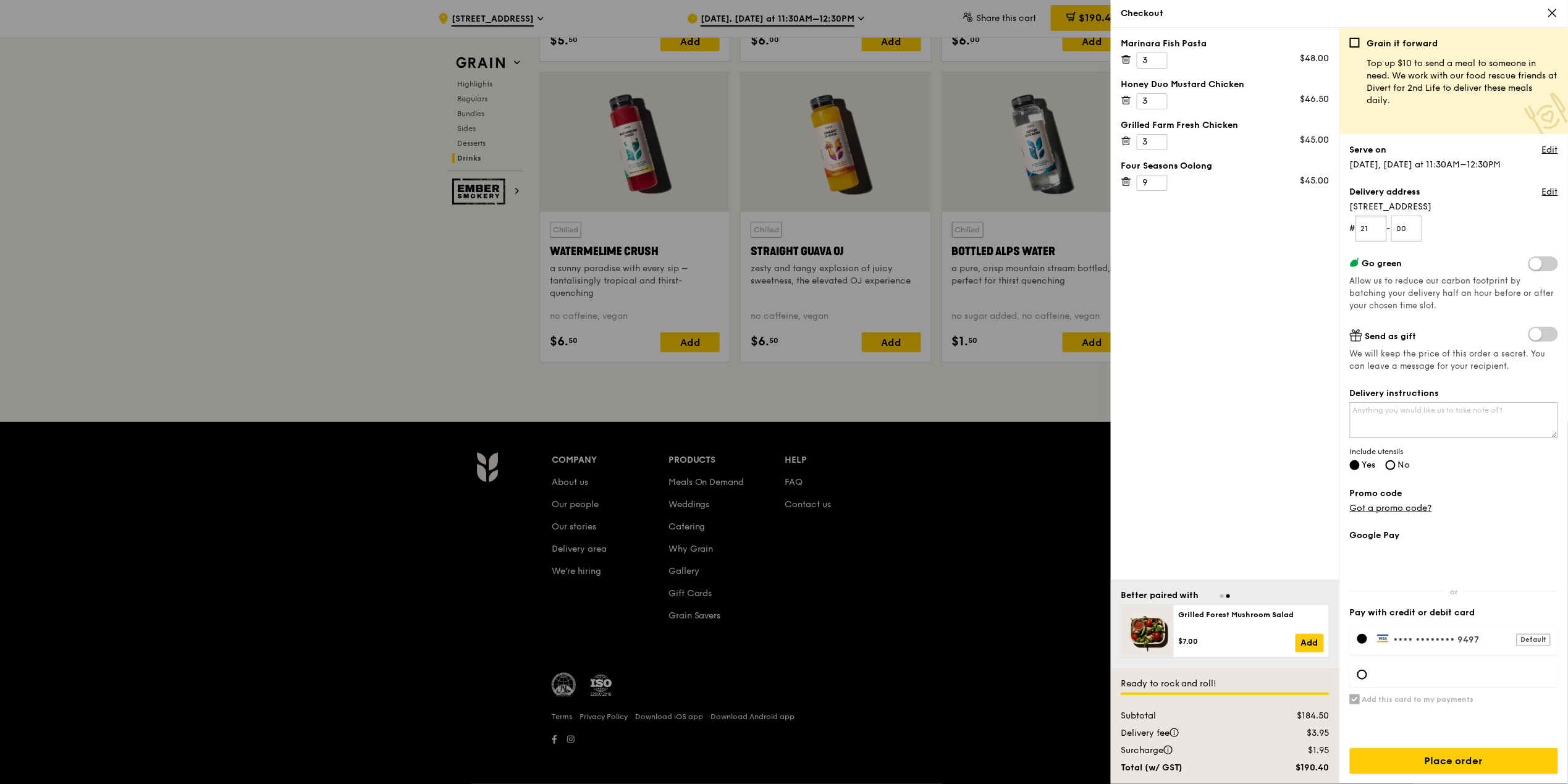
click at [1379, 232] on input "21" at bounding box center [1371, 228] width 32 height 26
type input "2"
type input "00"
click at [1463, 232] on form "# 00 - 00" at bounding box center [1454, 228] width 209 height 26
click at [1444, 418] on textarea "Delivery instructions" at bounding box center [1454, 420] width 209 height 36
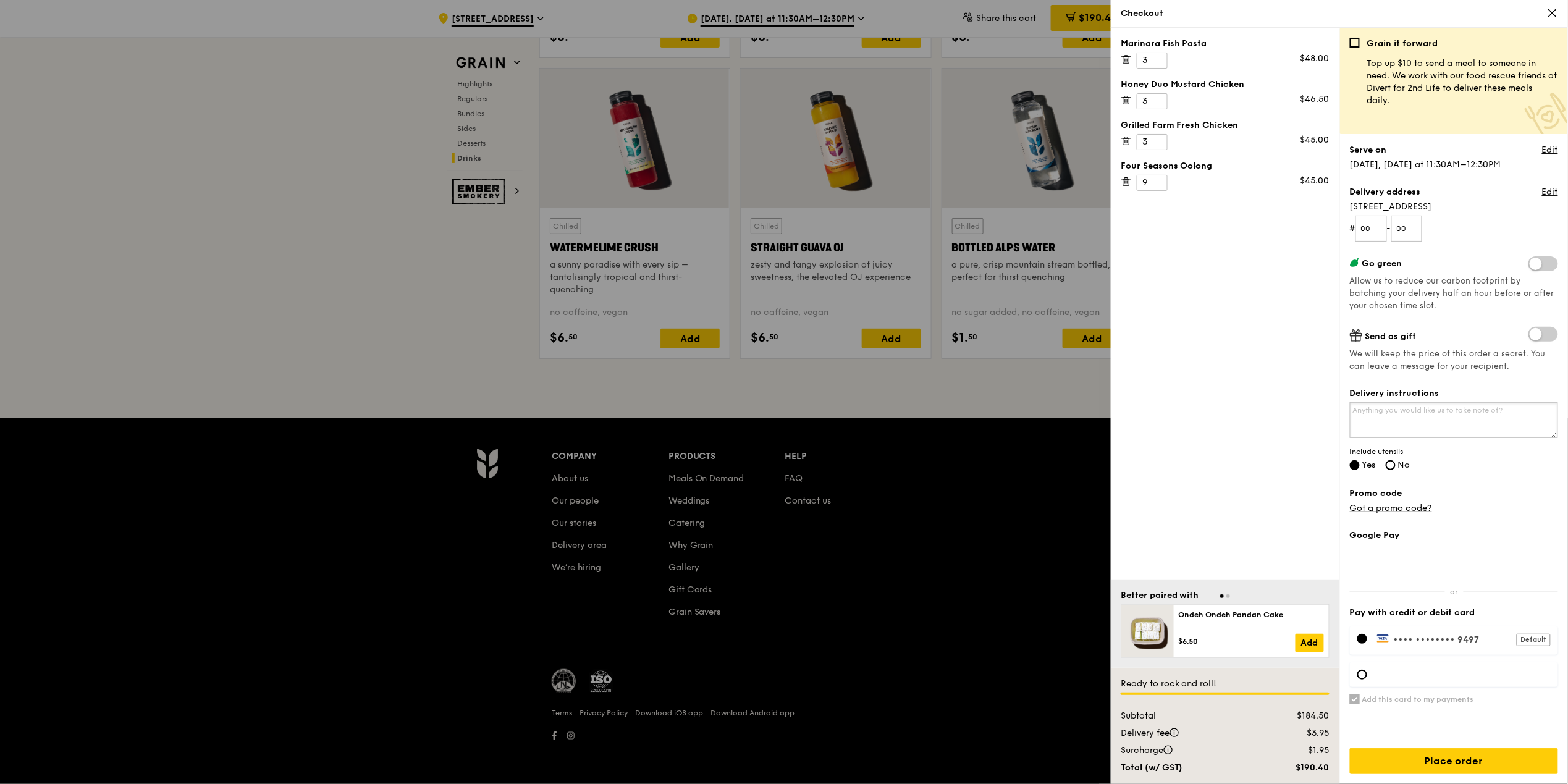
scroll to position [4887, 0]
click at [1458, 420] on textarea "Call [PERSON_NAME] [PHONE_NUMBER], pick up from Lobby Bank of [GEOGRAPHIC_DATA]" at bounding box center [1454, 420] width 209 height 36
drag, startPoint x: 1436, startPoint y: 414, endPoint x: 1474, endPoint y: 411, distance: 38.1
click at [1474, 411] on textarea "Call [PERSON_NAME] [PHONE_NUMBER], pick up from Bank of Singapore lobby" at bounding box center [1454, 420] width 209 height 36
type textarea "Call [PERSON_NAME] [PHONE_NUMBER], pick up from Bank of Singapore lobby"
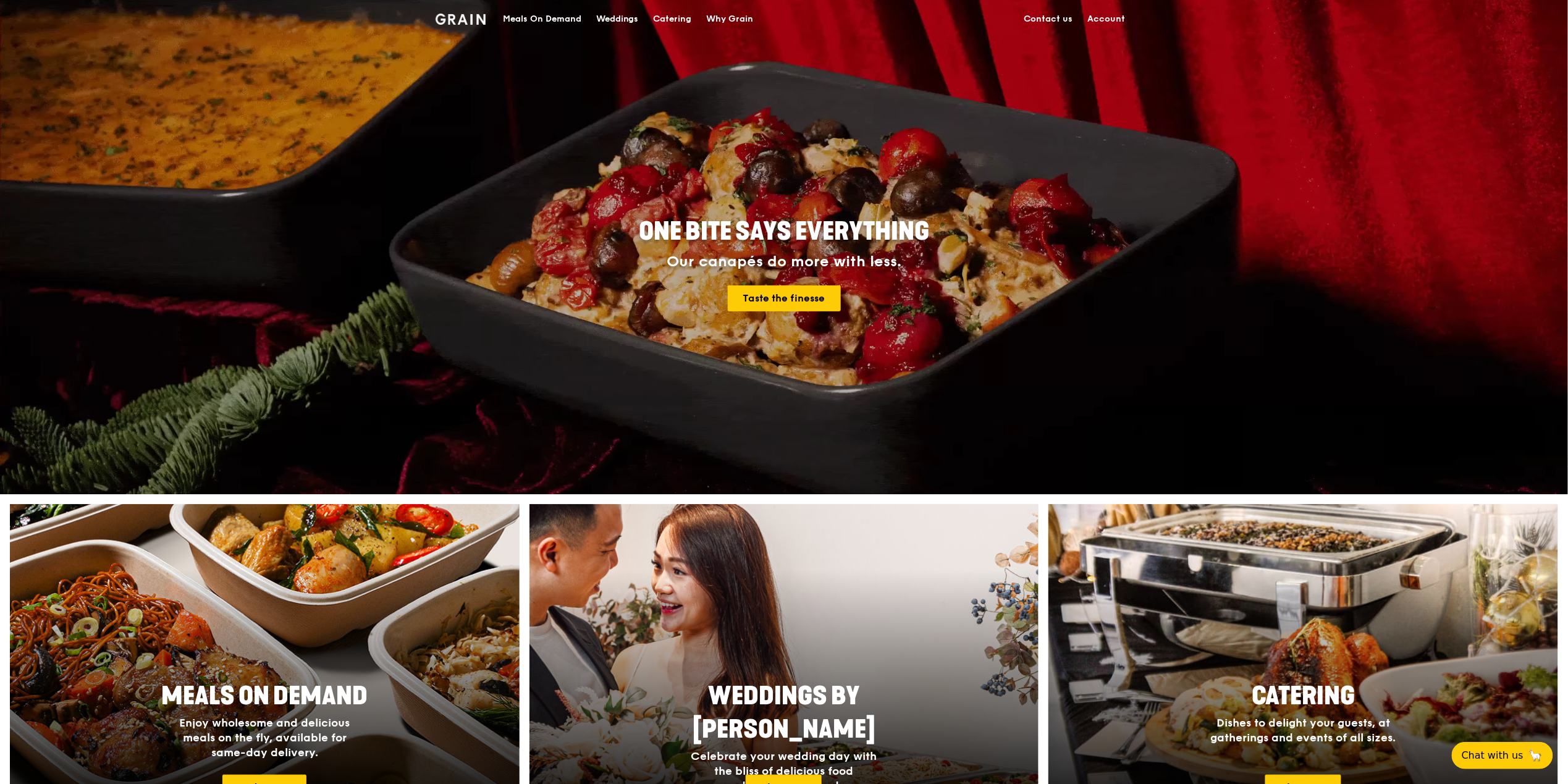
click at [1105, 26] on link "Account" at bounding box center [1105, 19] width 52 height 37
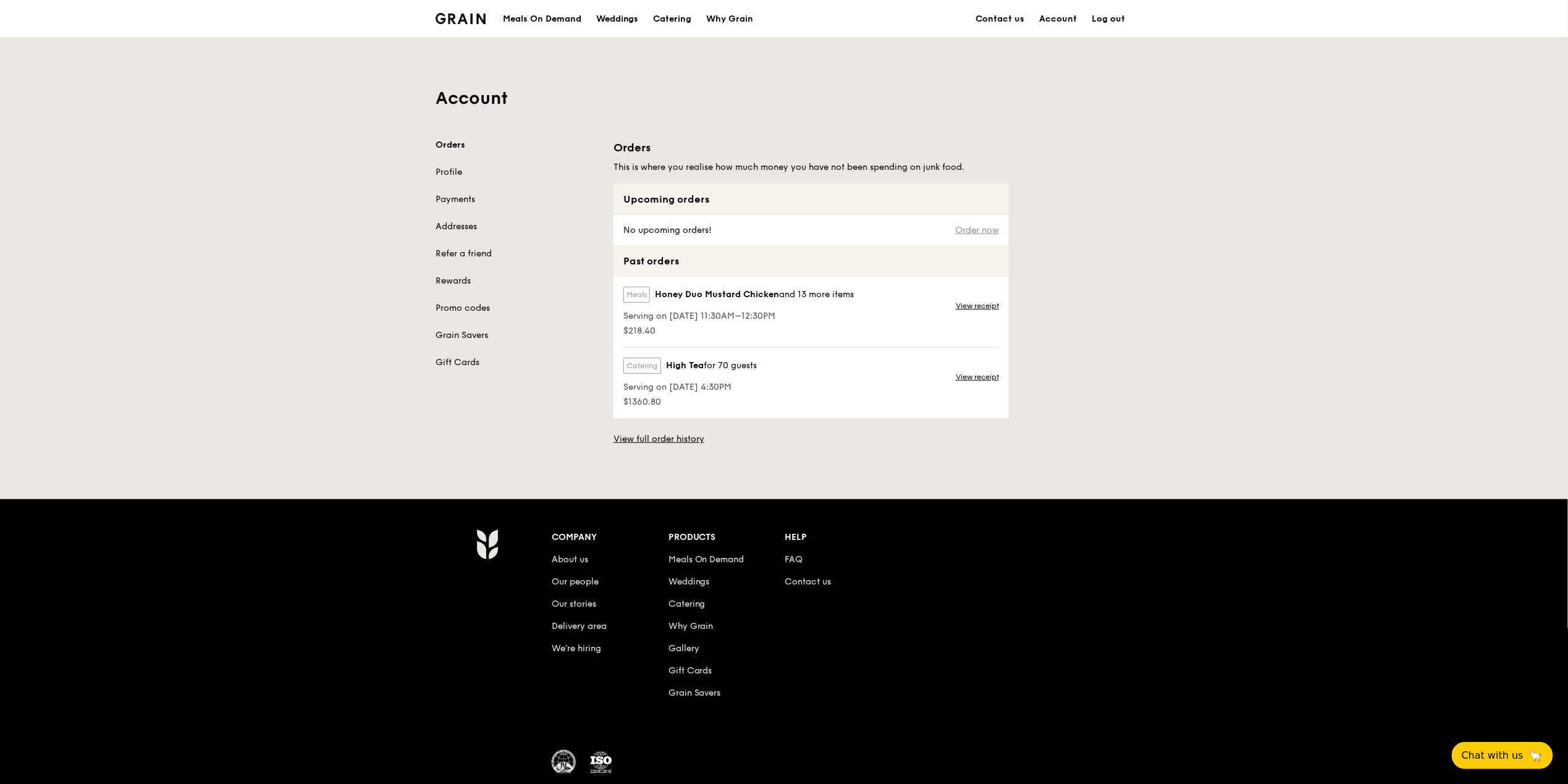
click at [987, 231] on link "Order now" at bounding box center [977, 231] width 44 height 10
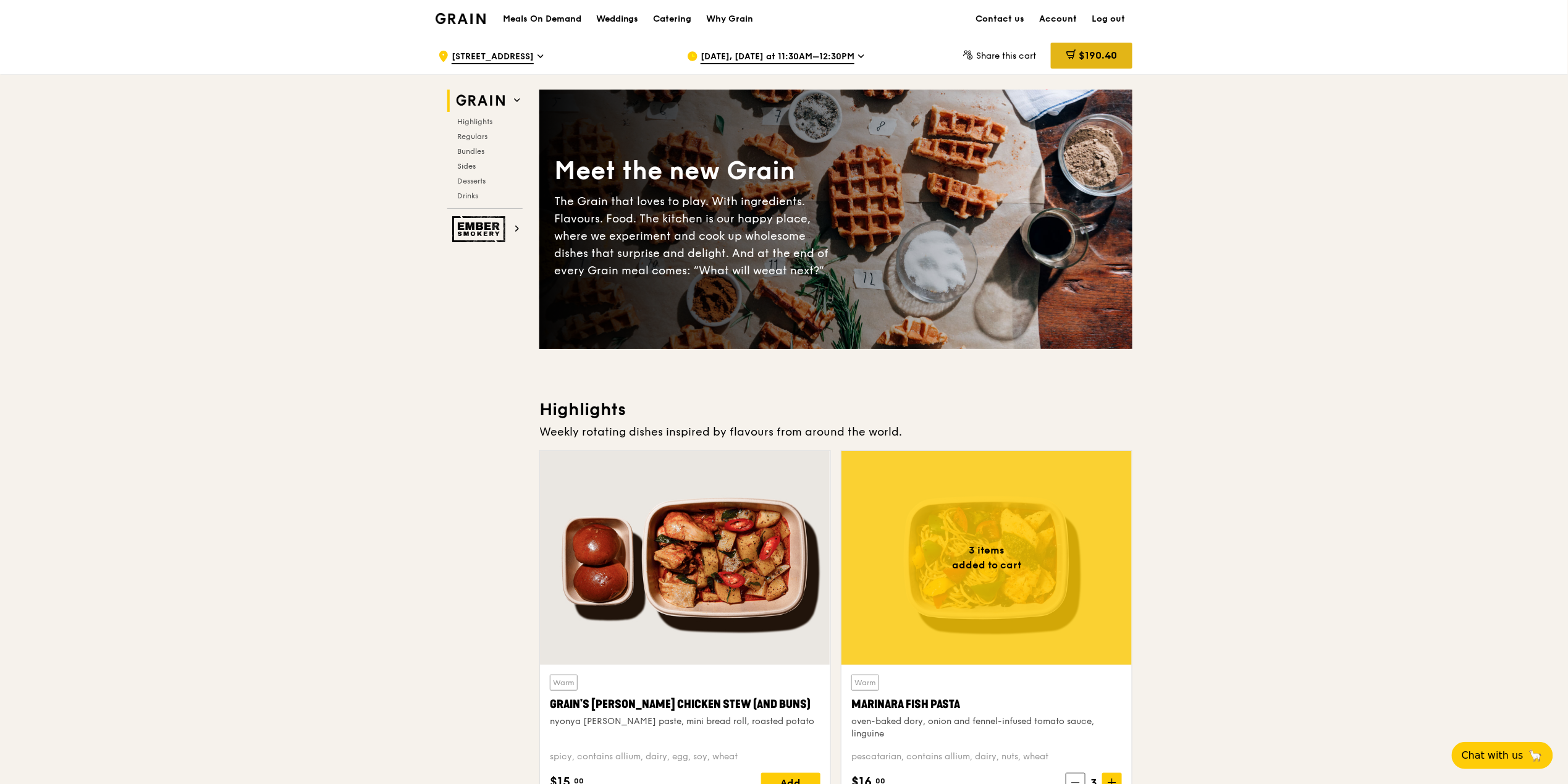
click at [1097, 58] on span "$190.40" at bounding box center [1098, 56] width 39 height 12
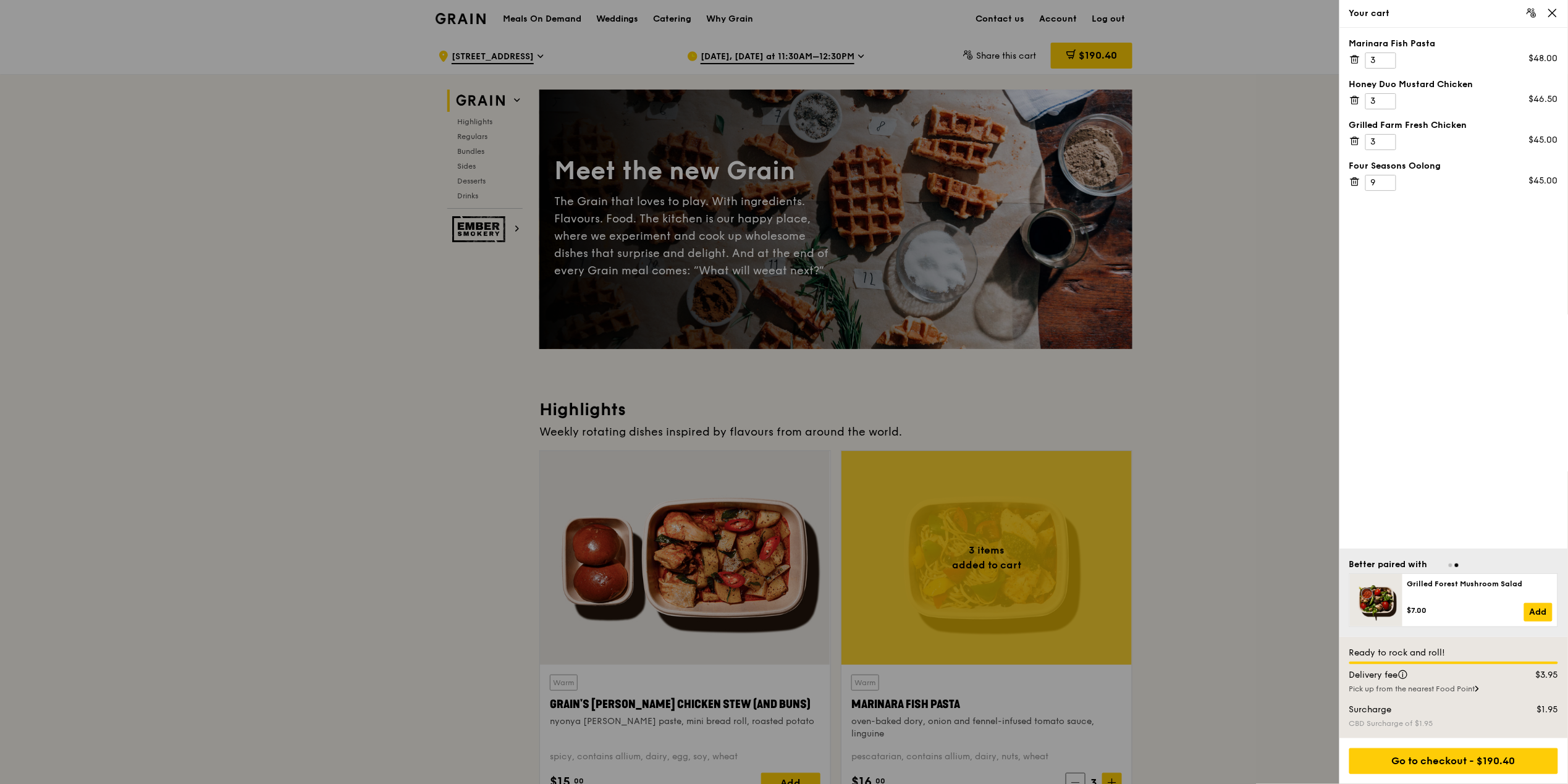
click at [1463, 757] on div "Go to checkout - $190.40" at bounding box center [1453, 761] width 209 height 26
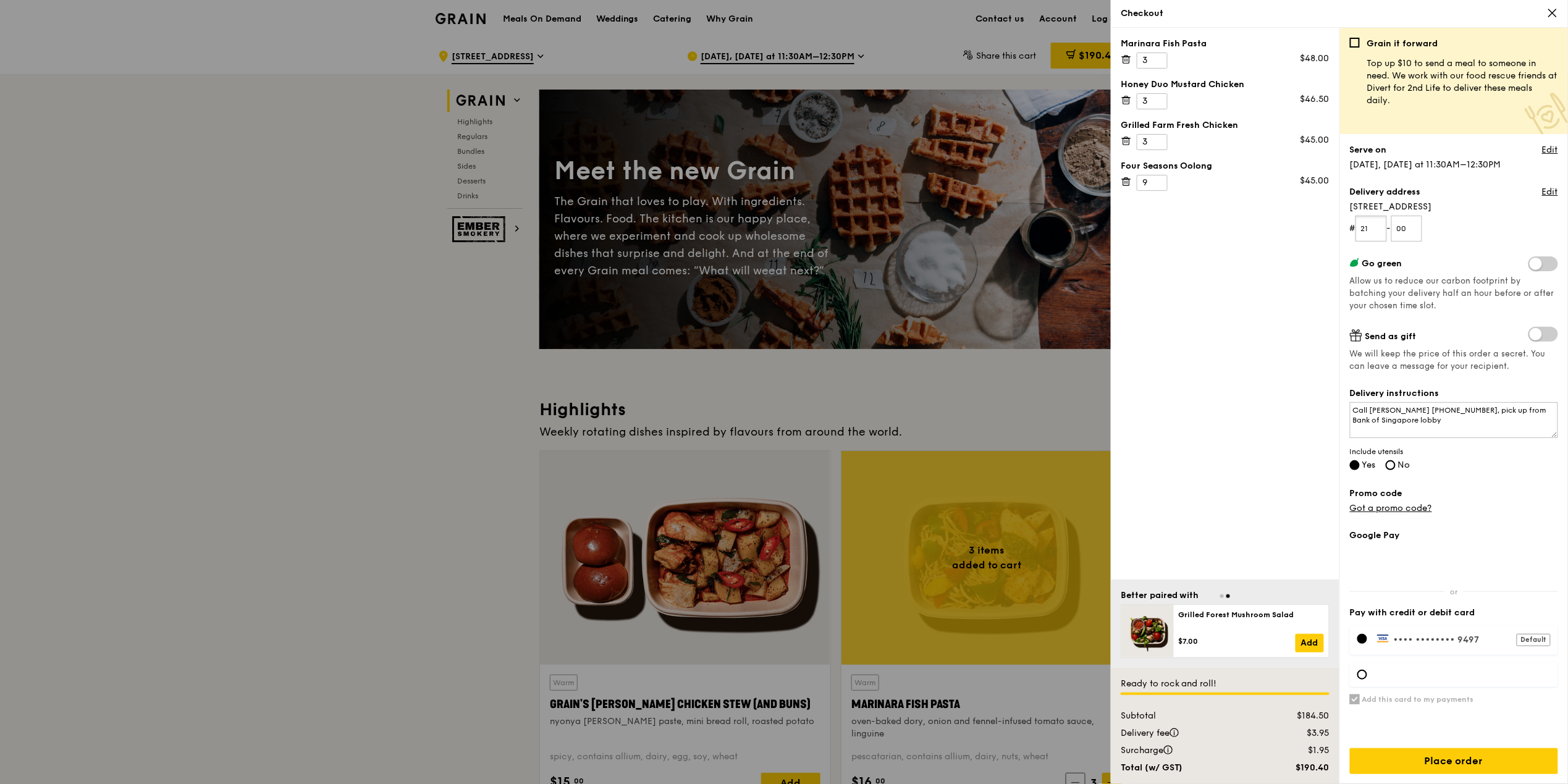
click at [1374, 229] on input "21" at bounding box center [1371, 228] width 32 height 26
type input "2"
type input "08"
click at [1431, 425] on textarea "Call [PERSON_NAME] [PHONE_NUMBER], pick up from Bank of Singapore lobby" at bounding box center [1454, 420] width 209 height 36
click at [1428, 412] on textarea "Call [PERSON_NAME] [PHONE_NUMBER], pick up from Bank of Singapore lobby" at bounding box center [1454, 420] width 209 height 36
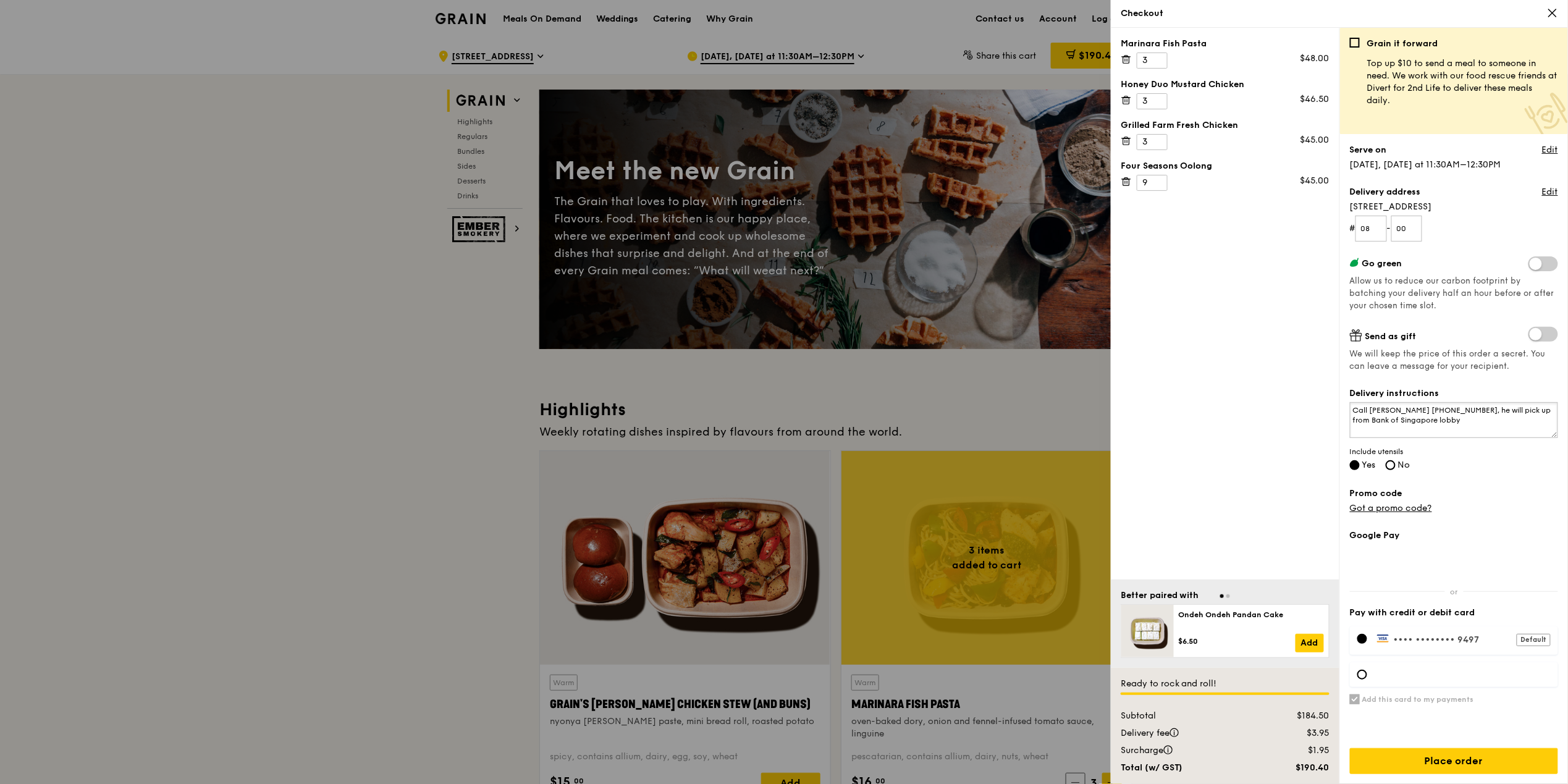
type textarea "Call David 91876109, he will pick up from Bank of Singapore lobby"
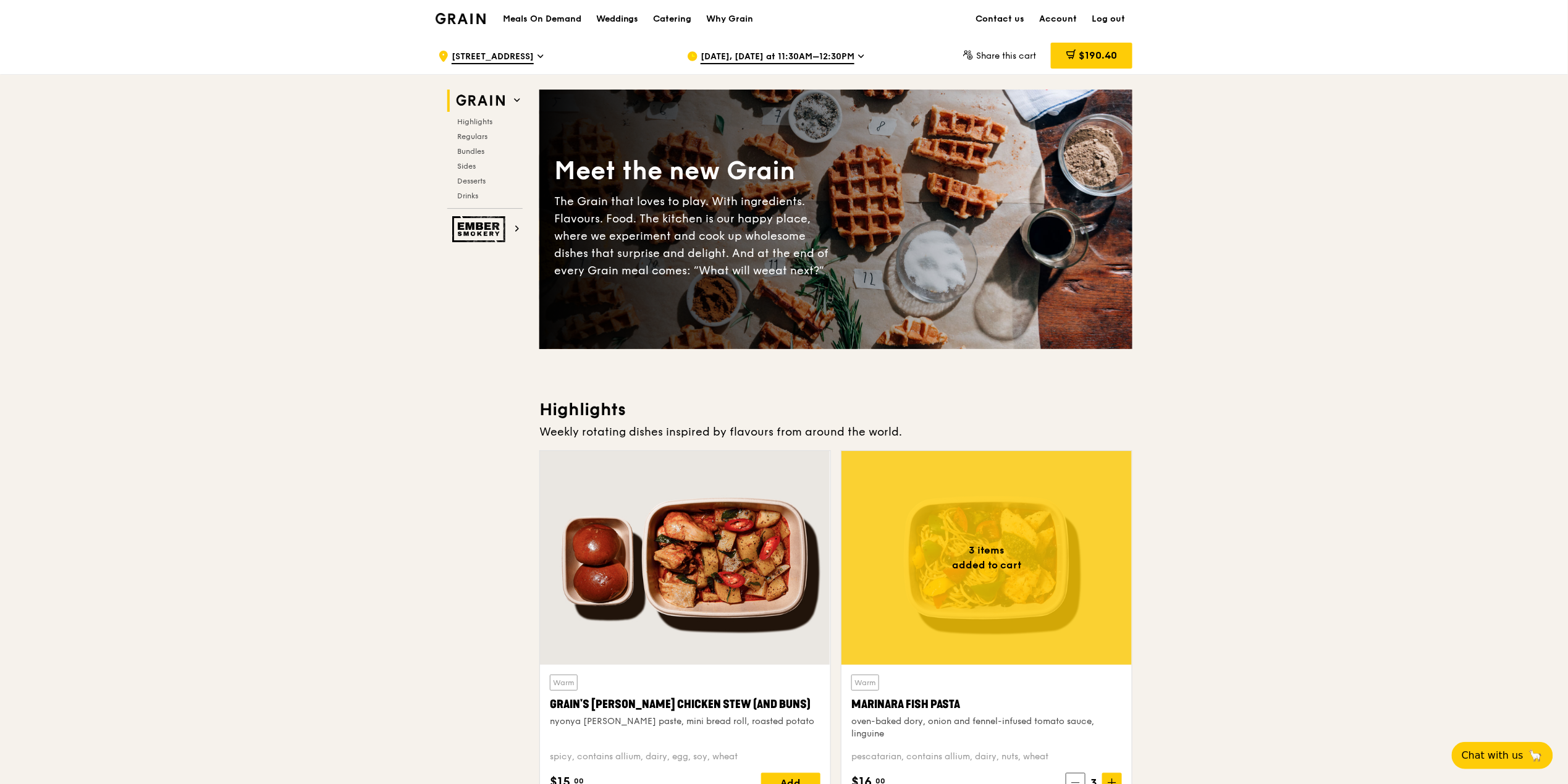
click at [1101, 57] on span "$190.40" at bounding box center [1098, 56] width 39 height 12
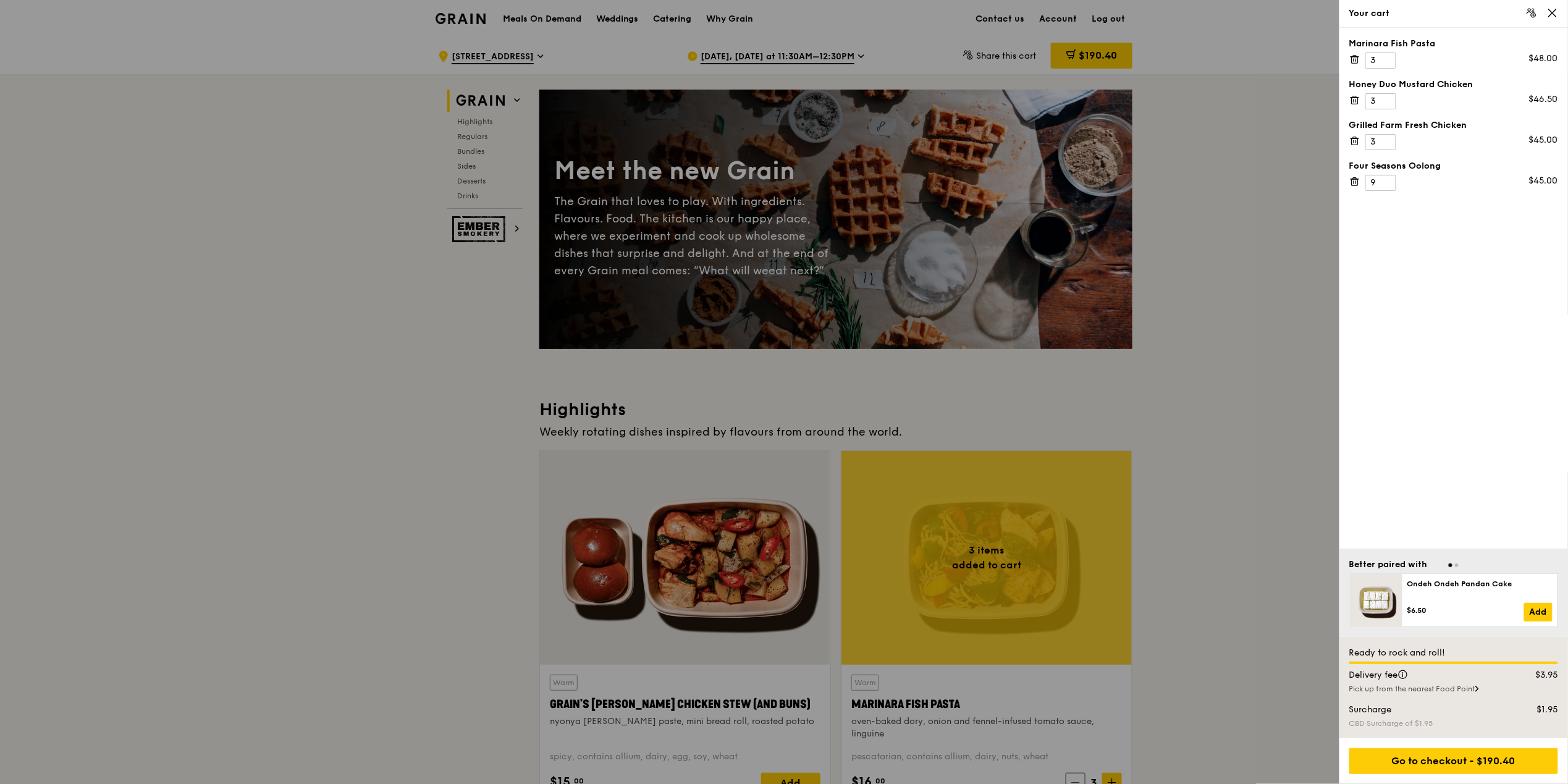
click at [1475, 760] on div "Go to checkout - $190.40" at bounding box center [1453, 761] width 209 height 26
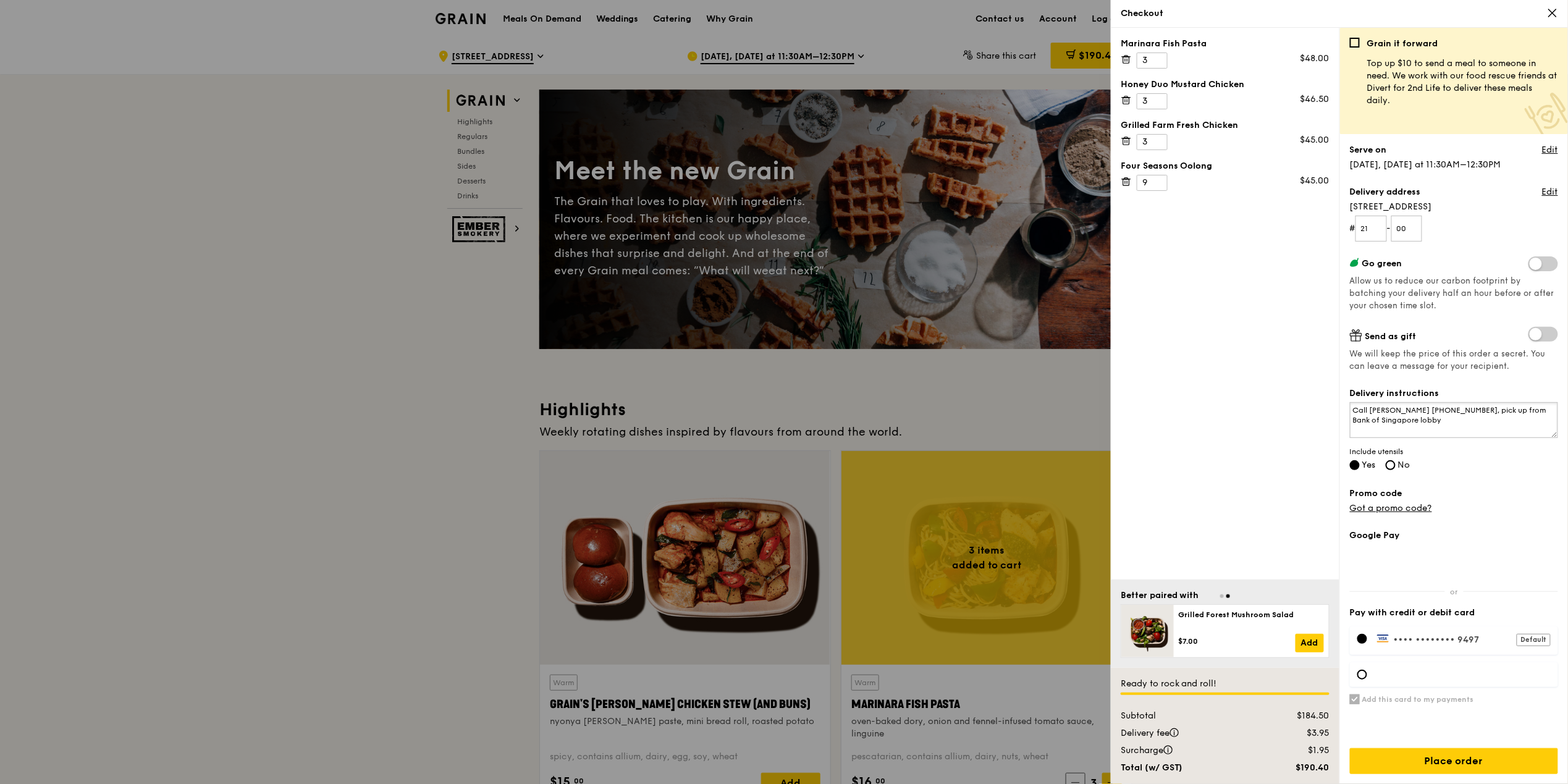
click at [1442, 423] on textarea "Call [PERSON_NAME] [PHONE_NUMBER], pick up from Bank of Singapore lobby" at bounding box center [1454, 420] width 209 height 36
click at [1377, 223] on input "21" at bounding box center [1371, 228] width 32 height 26
type input "1"
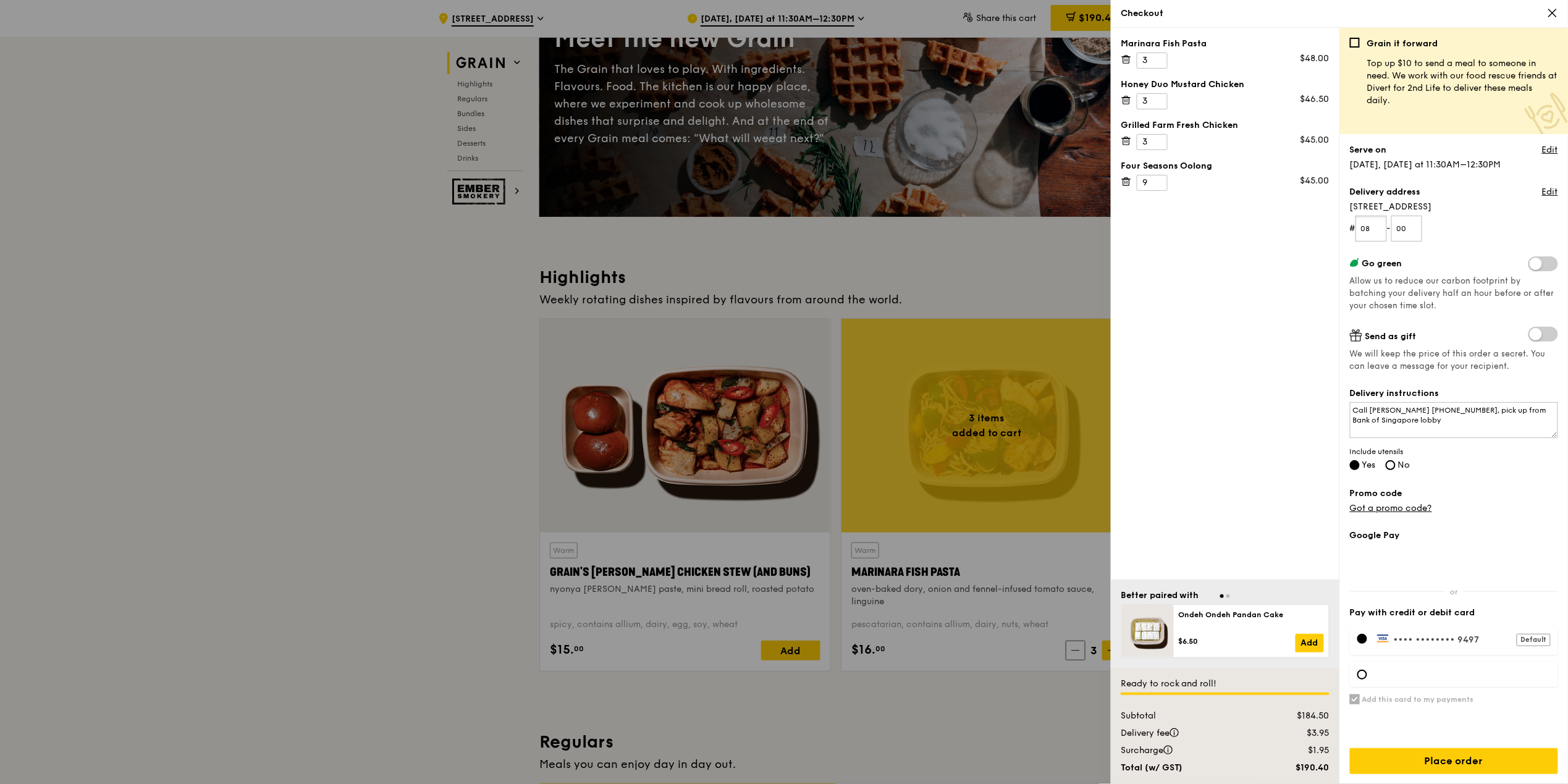
scroll to position [148, 0]
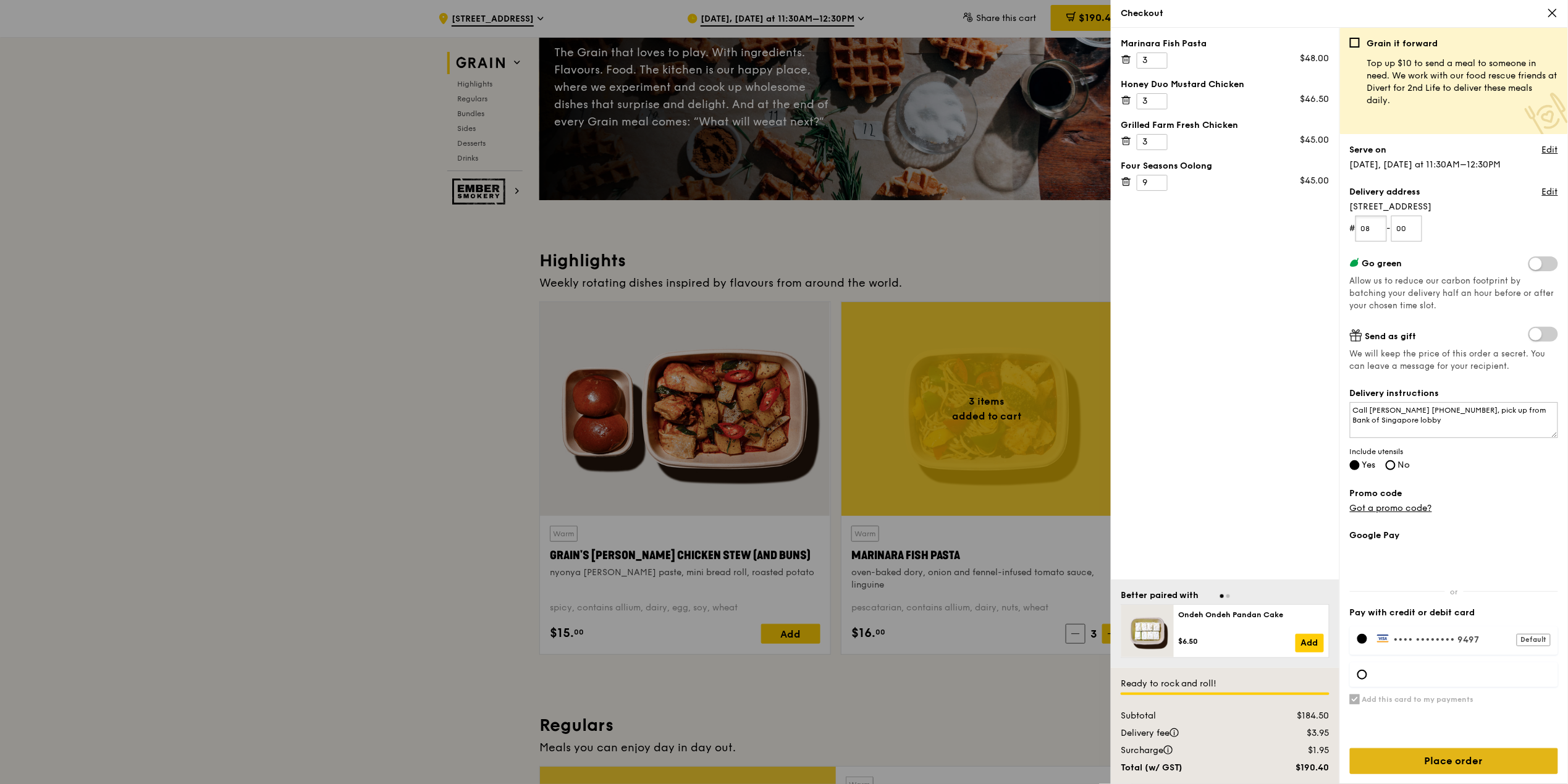
type input "08"
click at [1458, 762] on input "Place order" at bounding box center [1454, 761] width 209 height 26
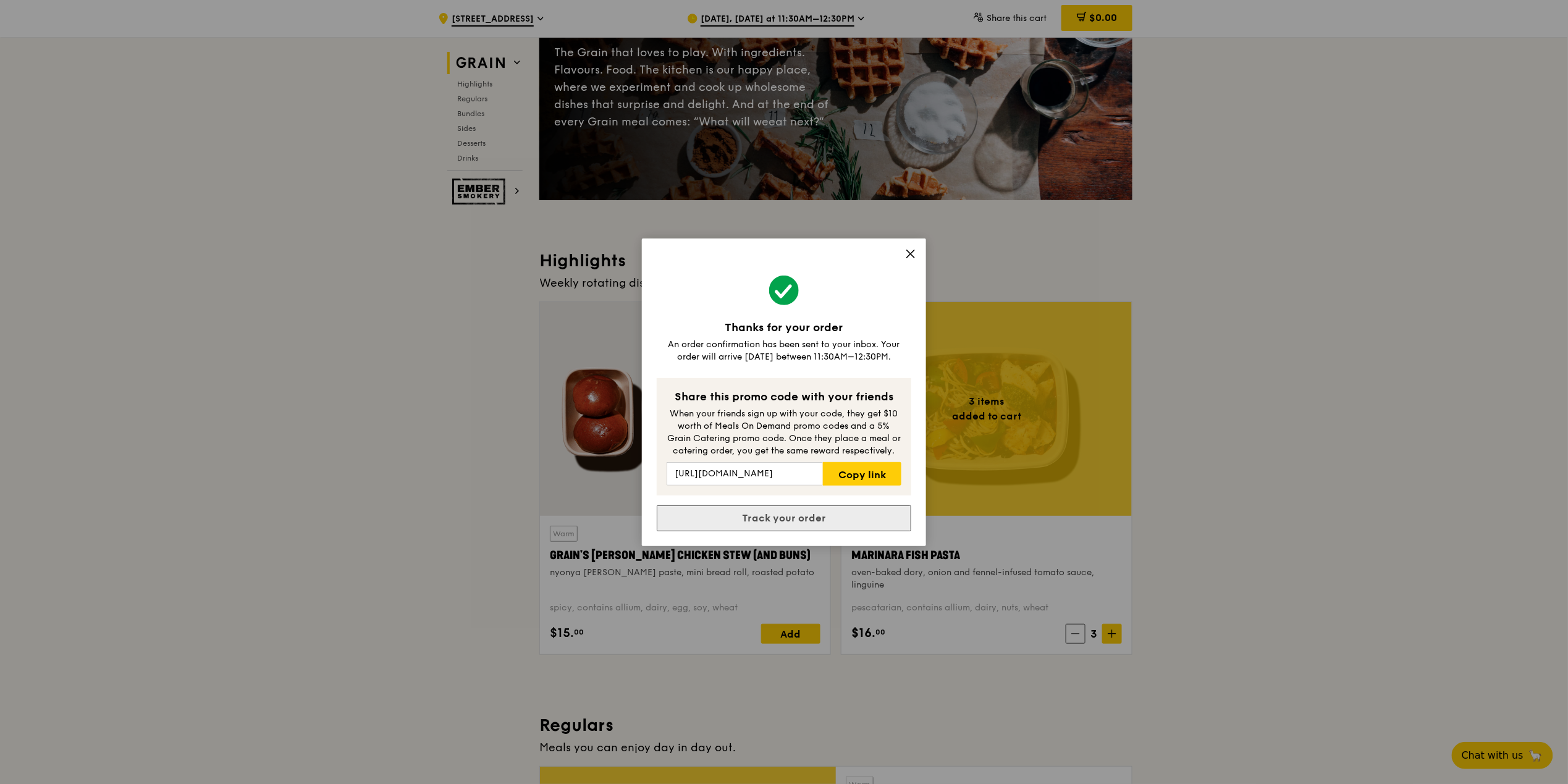
click at [806, 522] on link "Track your order" at bounding box center [784, 518] width 255 height 26
